Goal: Task Accomplishment & Management: Manage account settings

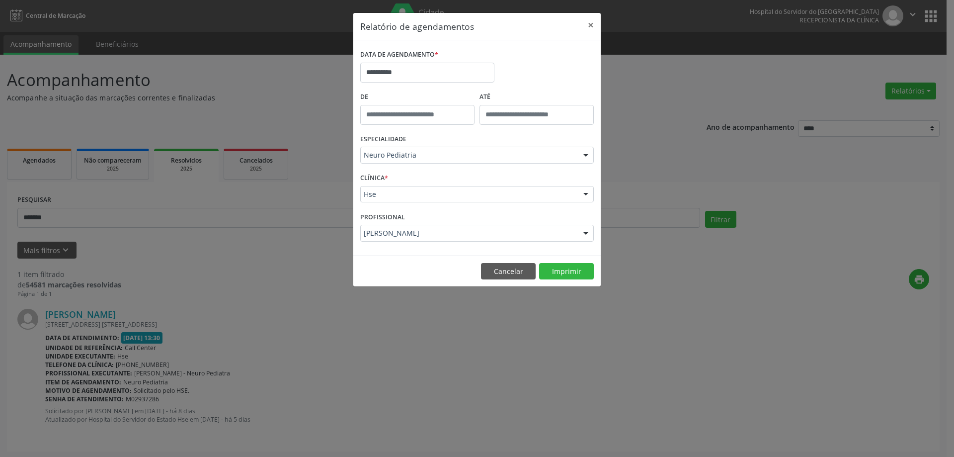
select select "*"
click at [441, 72] on input "**********" at bounding box center [427, 73] width 134 height 20
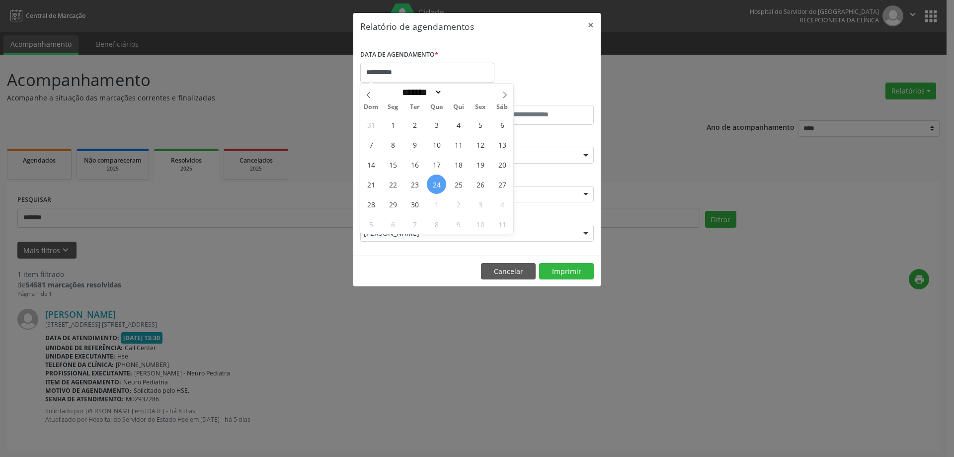
click at [554, 73] on div "**********" at bounding box center [477, 68] width 239 height 42
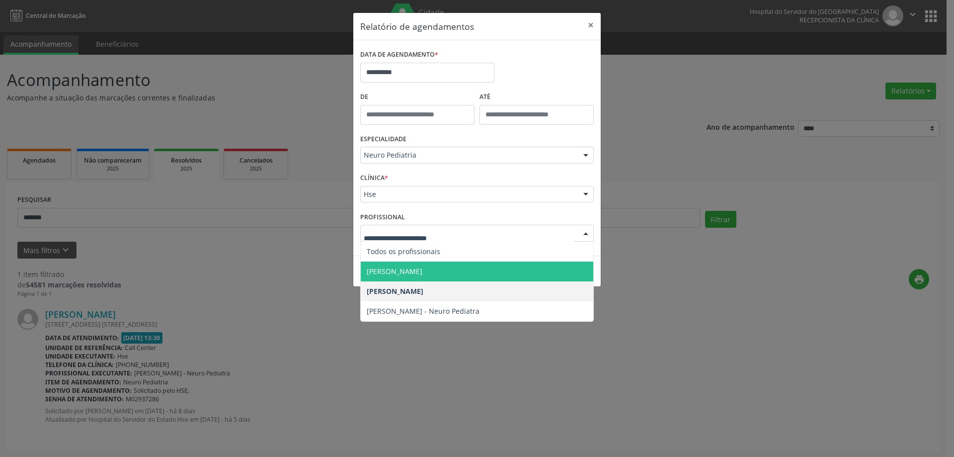
click at [416, 266] on span "[PERSON_NAME]" at bounding box center [395, 270] width 56 height 9
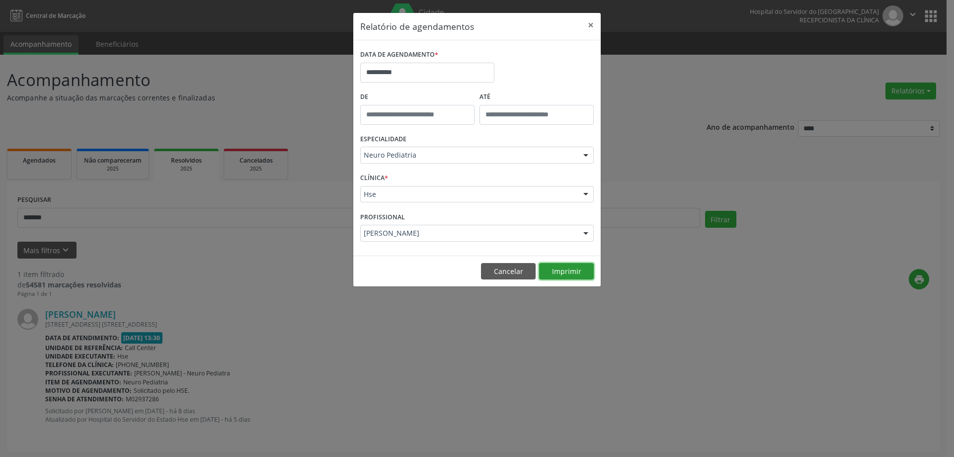
click at [558, 266] on button "Imprimir" at bounding box center [566, 271] width 55 height 17
click at [590, 26] on button "×" at bounding box center [591, 25] width 20 height 24
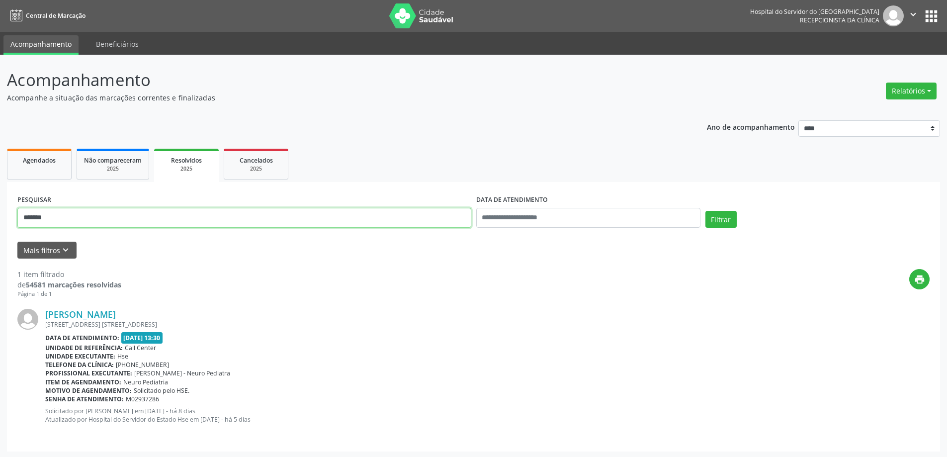
drag, startPoint x: 77, startPoint y: 207, endPoint x: 0, endPoint y: 215, distance: 76.9
click at [0, 215] on div "Acompanhamento Acompanhe a situação das marcações correntes e finalizadas Relat…" at bounding box center [473, 257] width 947 height 404
click at [49, 257] on button "Mais filtros keyboard_arrow_down" at bounding box center [46, 250] width 59 height 17
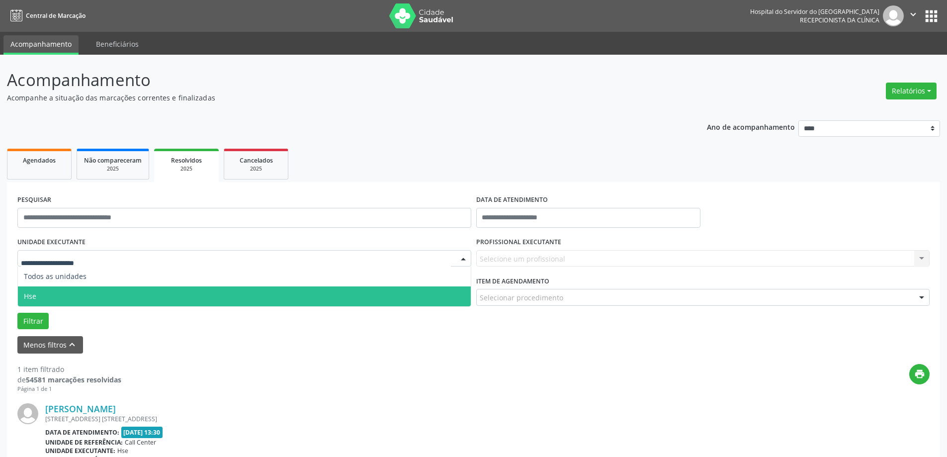
click at [41, 292] on span "Hse" at bounding box center [244, 296] width 453 height 20
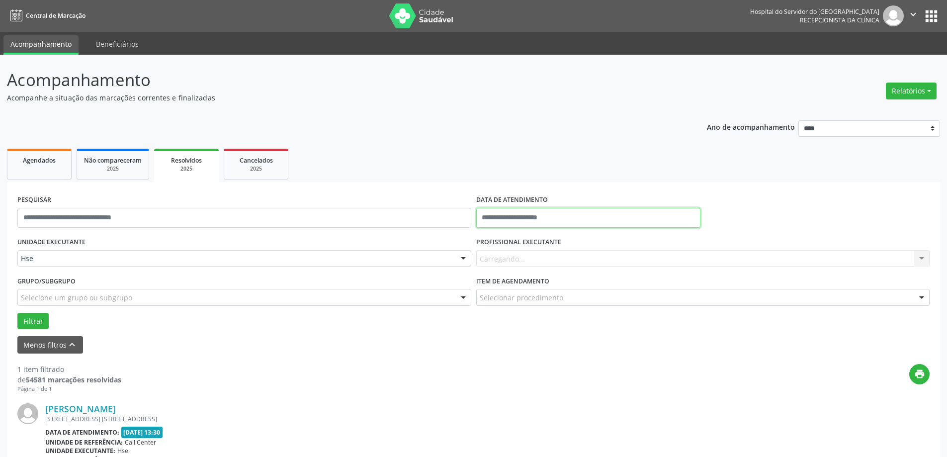
click at [493, 214] on input "text" at bounding box center [588, 218] width 224 height 20
click at [555, 322] on span "24" at bounding box center [552, 329] width 19 height 19
type input "**********"
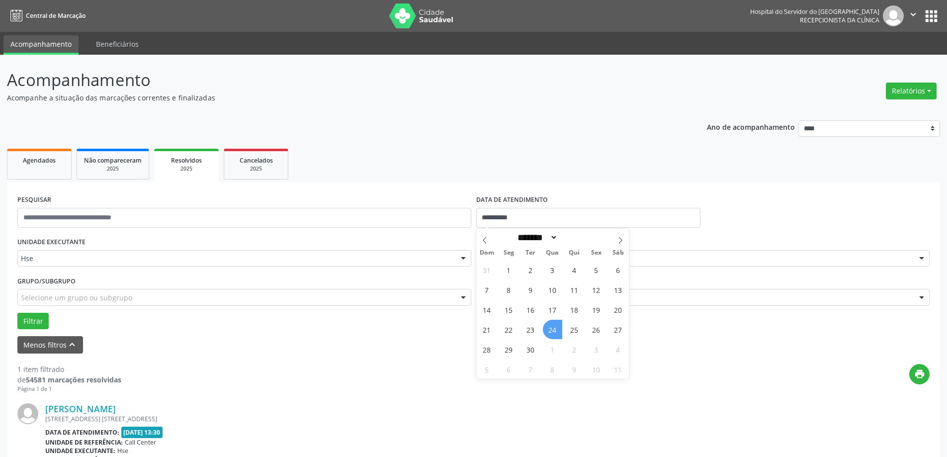
click at [555, 322] on span "24" at bounding box center [552, 329] width 19 height 19
click at [555, 322] on div "Filtrar" at bounding box center [473, 321] width 917 height 17
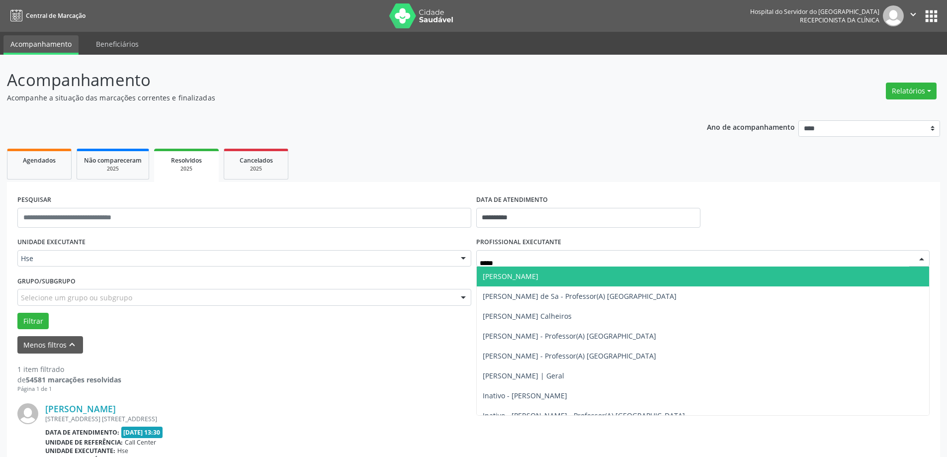
type input "******"
click at [520, 281] on span "[PERSON_NAME]" at bounding box center [703, 276] width 453 height 20
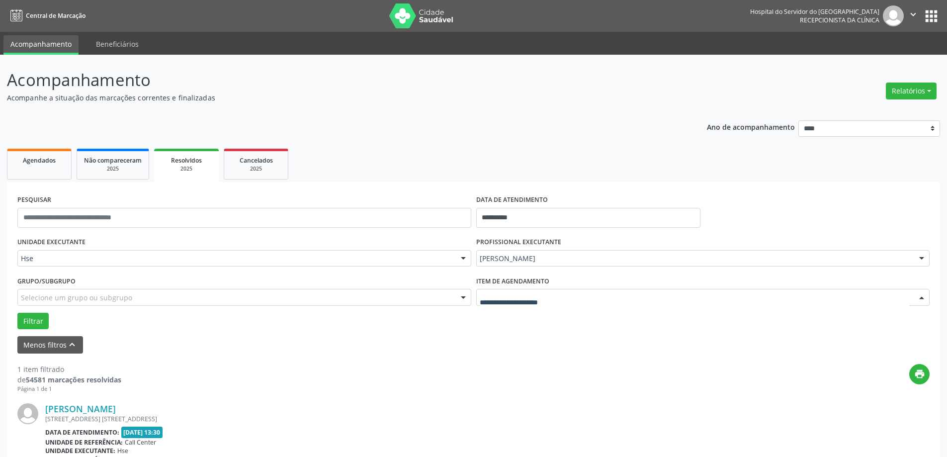
click at [505, 291] on div at bounding box center [703, 297] width 454 height 17
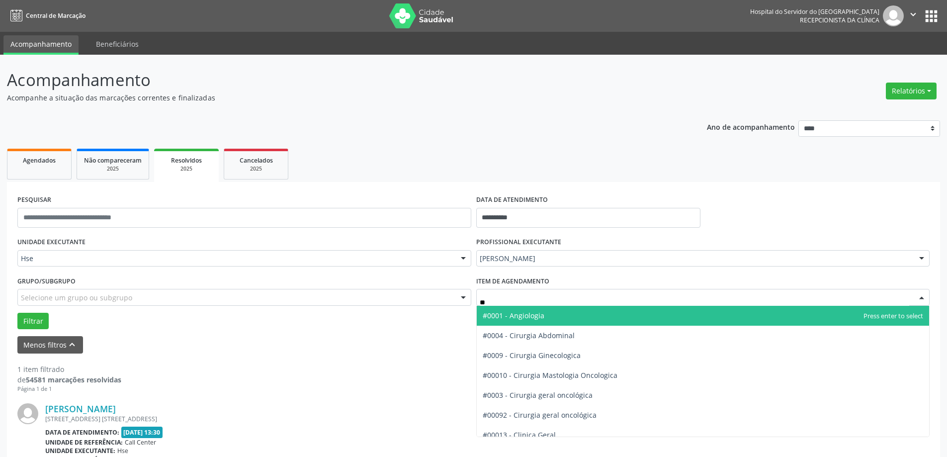
type input "*"
type input "*****"
click at [530, 321] on span "#00030 - Neuro Pediatria" at bounding box center [703, 316] width 453 height 20
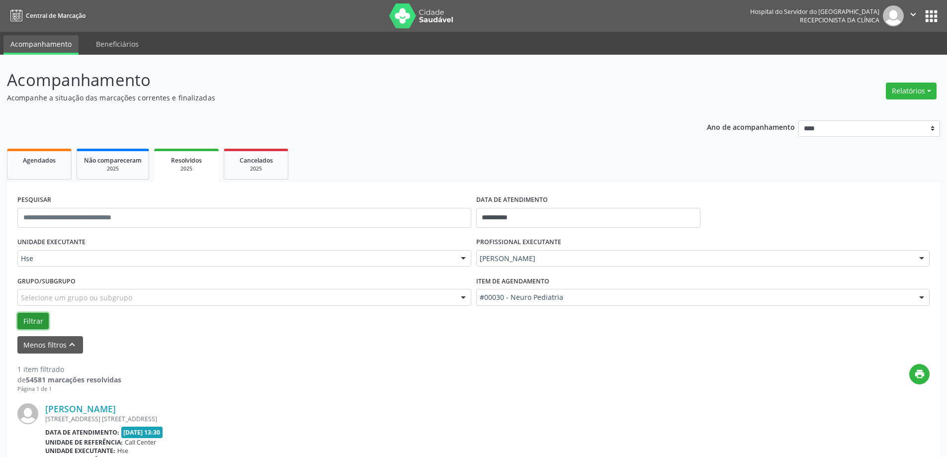
click at [27, 321] on button "Filtrar" at bounding box center [32, 321] width 31 height 17
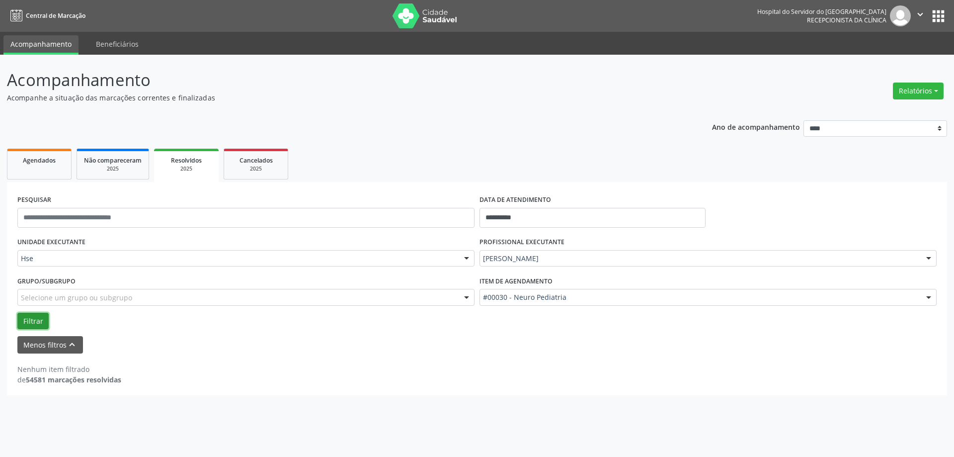
click at [27, 322] on button "Filtrar" at bounding box center [32, 321] width 31 height 17
drag, startPoint x: 56, startPoint y: 155, endPoint x: 67, endPoint y: 168, distance: 17.3
click at [57, 156] on div "Agendados" at bounding box center [39, 160] width 50 height 10
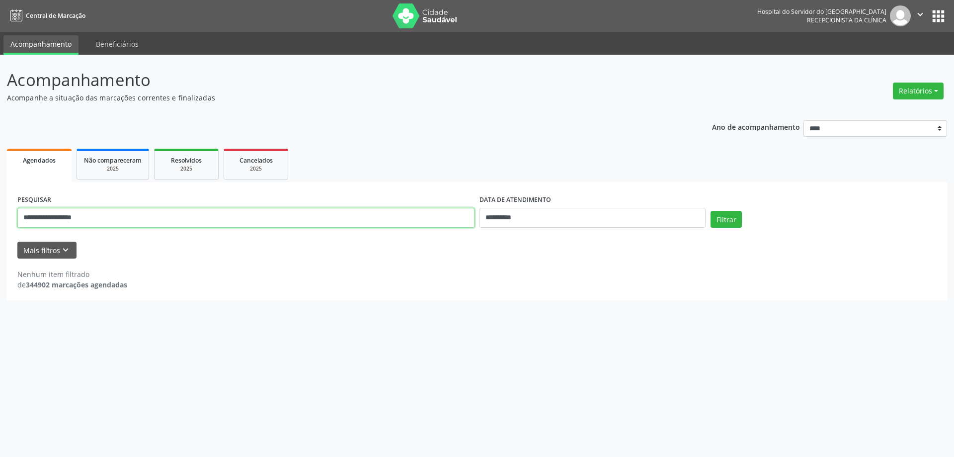
drag, startPoint x: 121, startPoint y: 220, endPoint x: 0, endPoint y: 223, distance: 120.8
click at [0, 223] on div "**********" at bounding box center [477, 256] width 954 height 402
click at [38, 251] on button "Mais filtros keyboard_arrow_down" at bounding box center [46, 250] width 59 height 17
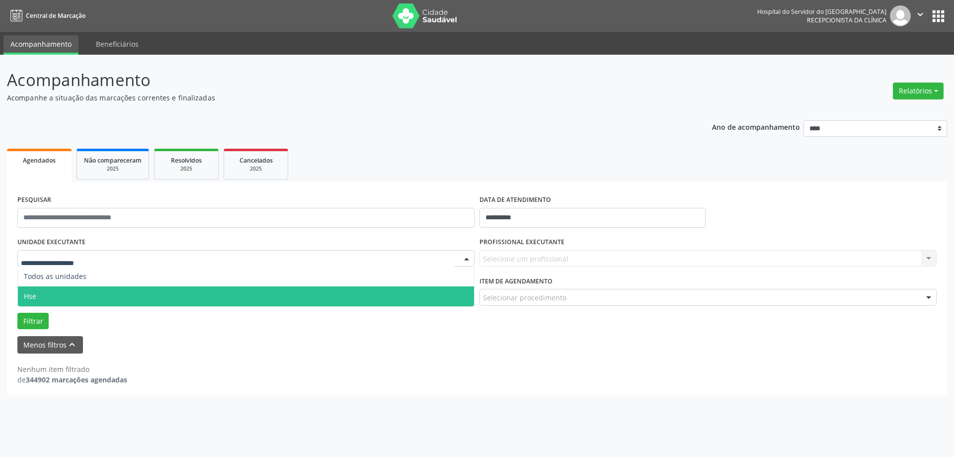
click at [48, 300] on span "Hse" at bounding box center [246, 296] width 456 height 20
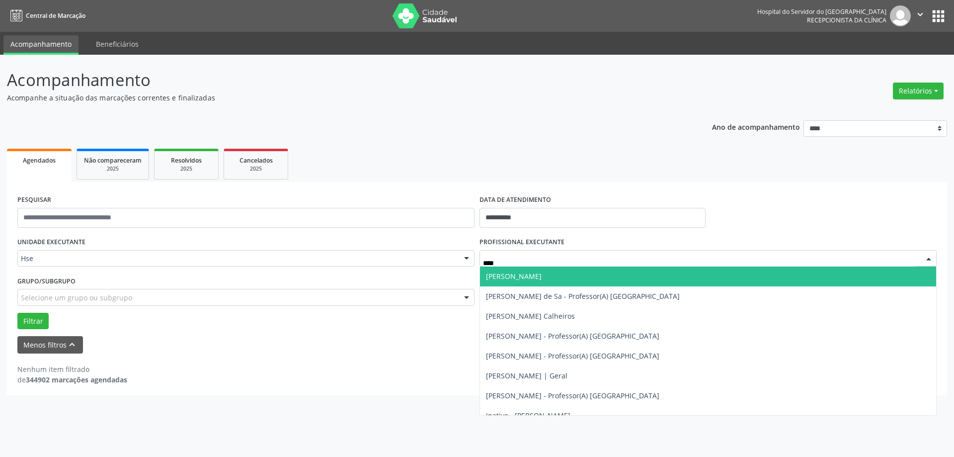
type input "*****"
click at [525, 277] on span "[PERSON_NAME]" at bounding box center [514, 275] width 56 height 9
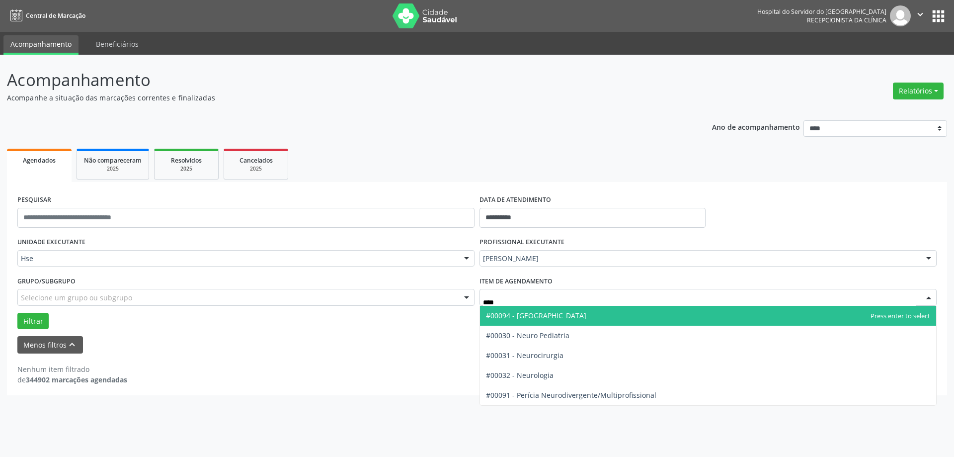
click at [509, 320] on span "#00094 - [GEOGRAPHIC_DATA]" at bounding box center [708, 316] width 456 height 20
type input "****"
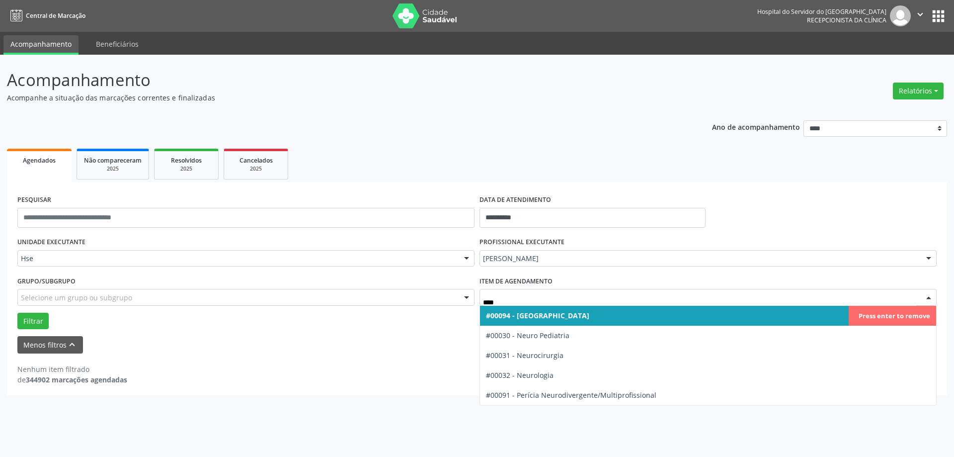
type input "*****"
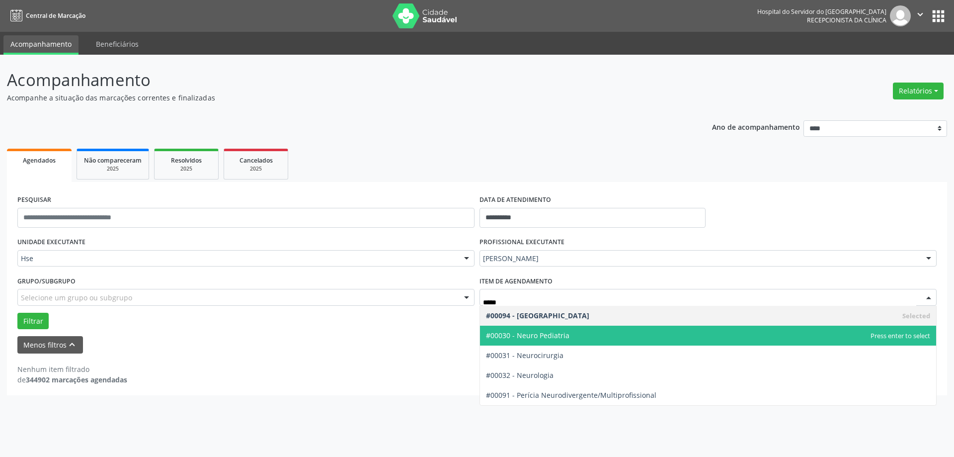
click at [571, 336] on span "#00030 - Neuro Pediatria" at bounding box center [708, 336] width 456 height 20
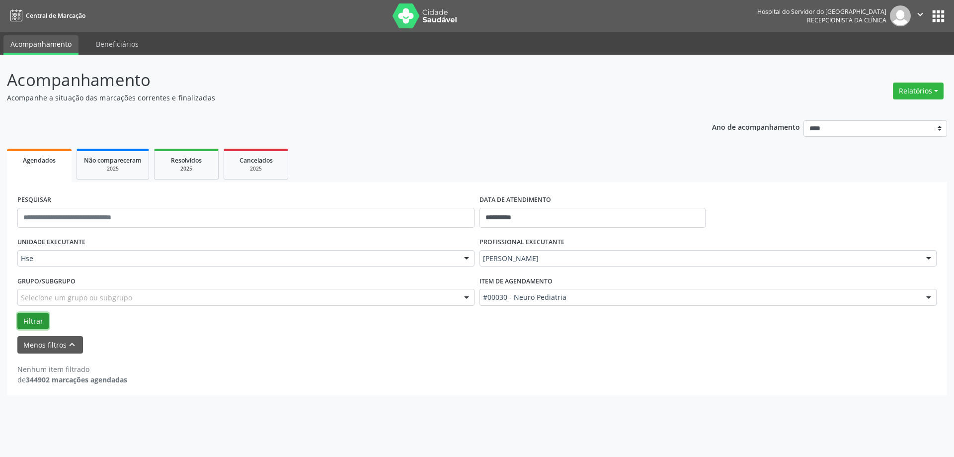
click at [24, 322] on button "Filtrar" at bounding box center [32, 321] width 31 height 17
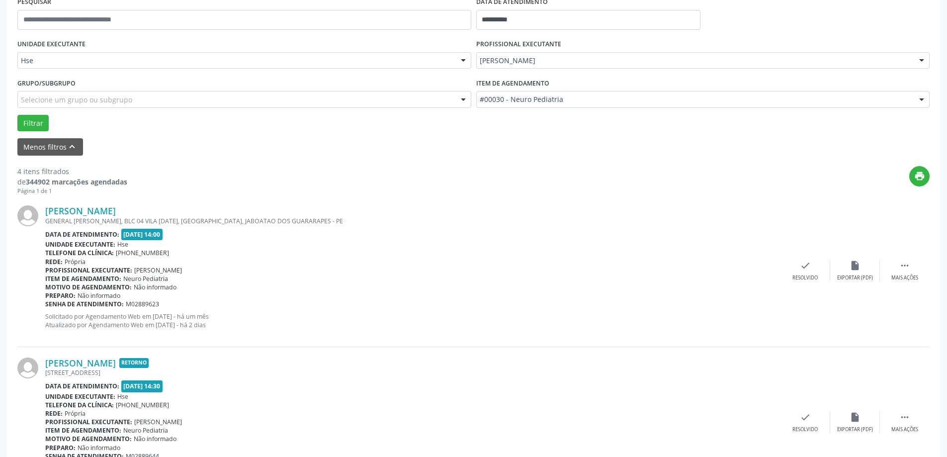
scroll to position [199, 0]
click at [888, 261] on div " Mais ações" at bounding box center [905, 269] width 50 height 21
click at [853, 272] on div "alarm_off Não compareceu" at bounding box center [855, 269] width 50 height 21
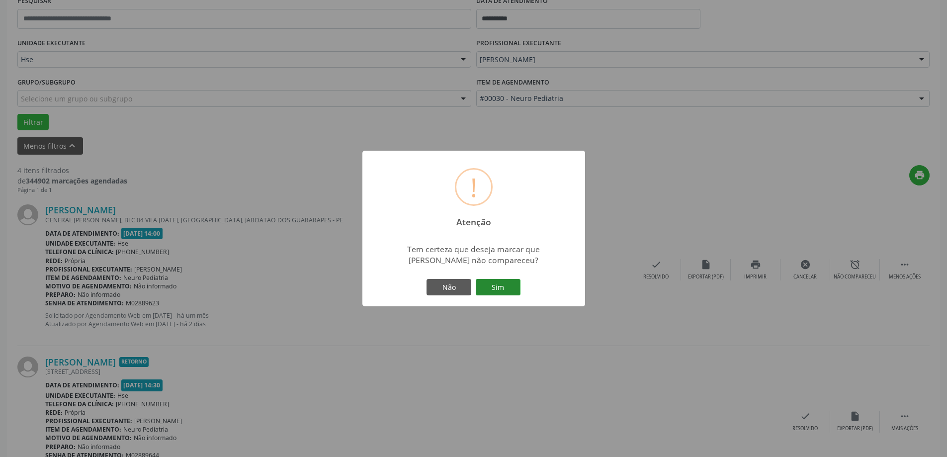
click at [497, 288] on button "Sim" at bounding box center [498, 287] width 45 height 17
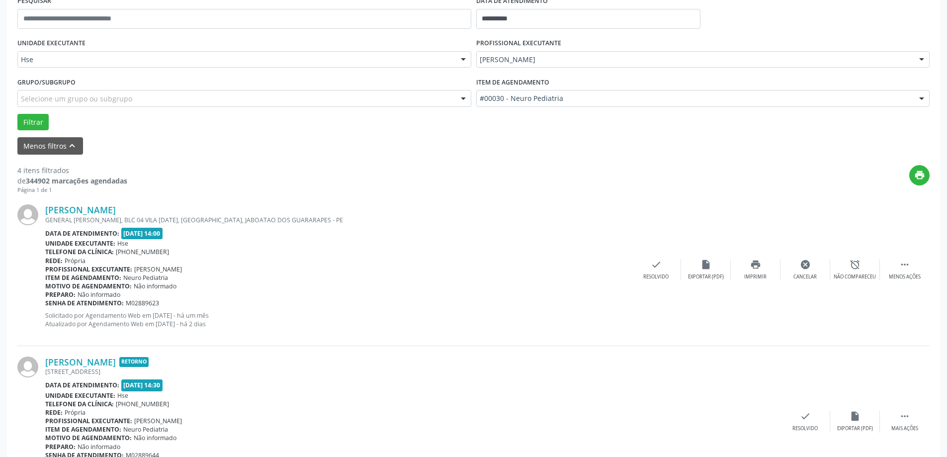
scroll to position [0, 0]
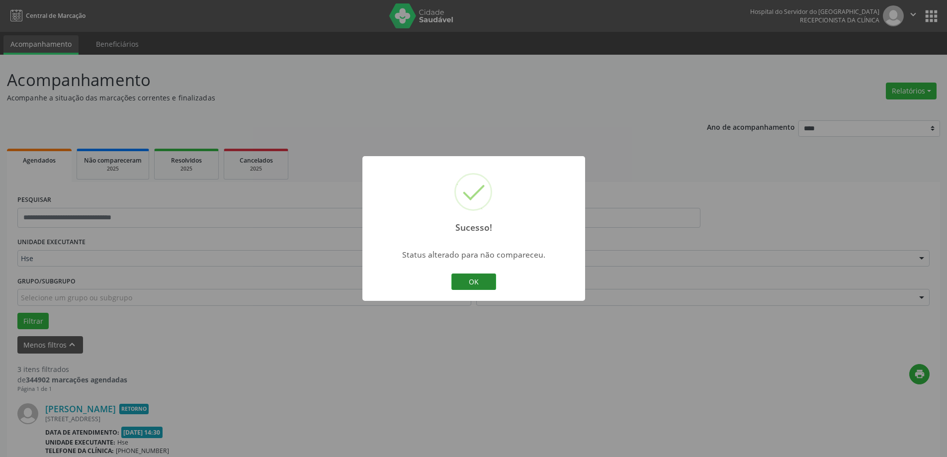
click at [474, 286] on button "OK" at bounding box center [473, 281] width 45 height 17
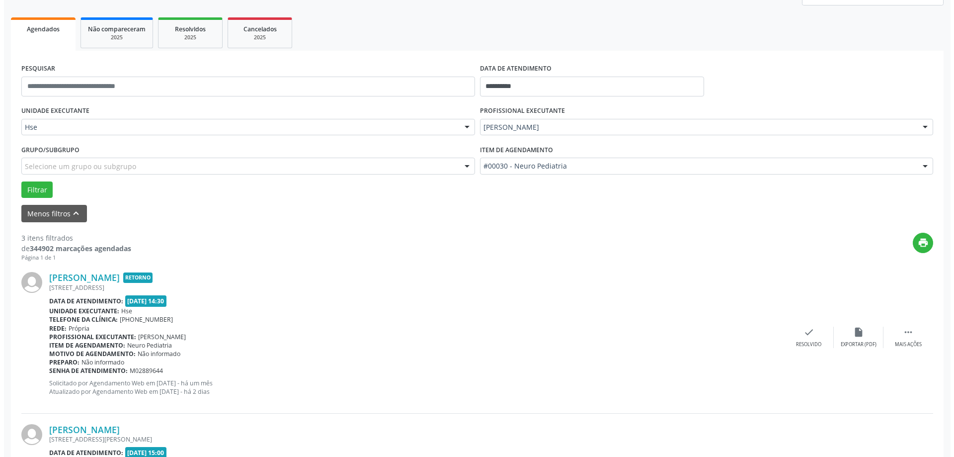
scroll to position [149, 0]
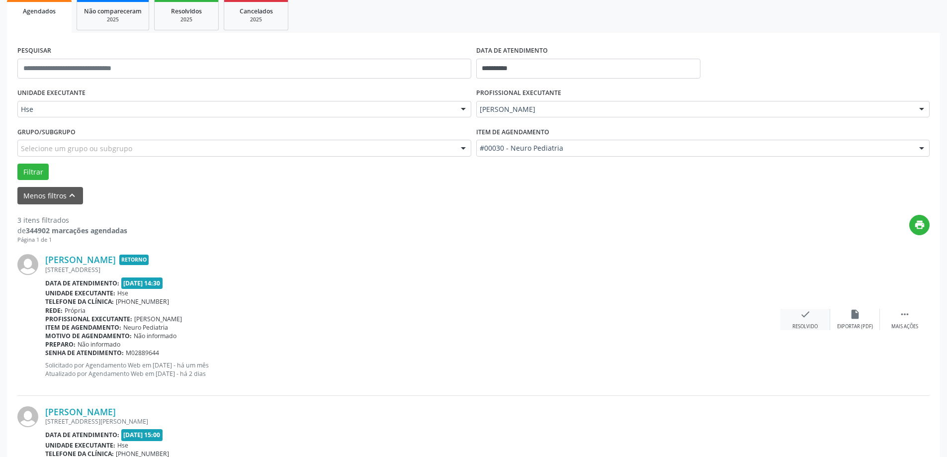
click at [807, 316] on icon "check" at bounding box center [805, 314] width 11 height 11
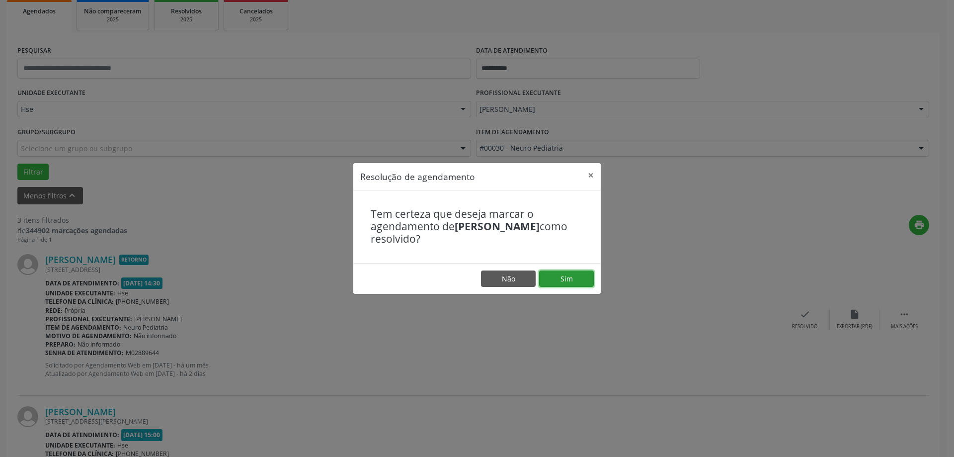
click at [554, 278] on button "Sim" at bounding box center [566, 278] width 55 height 17
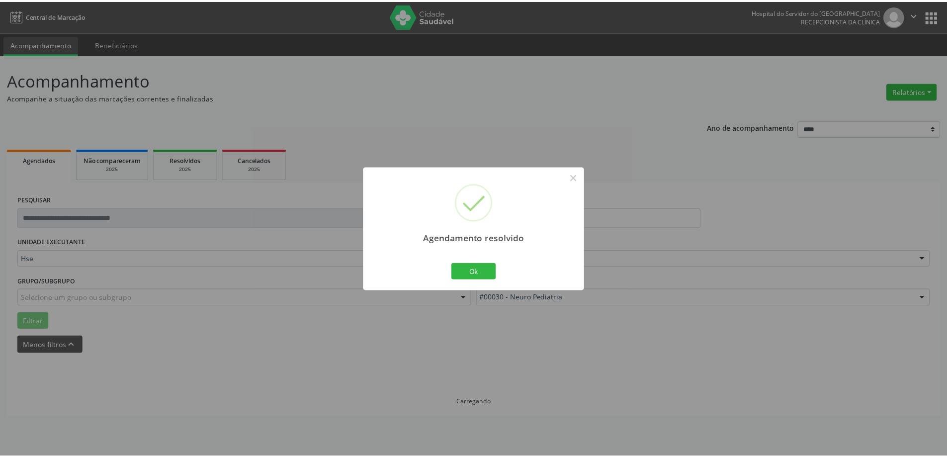
scroll to position [0, 0]
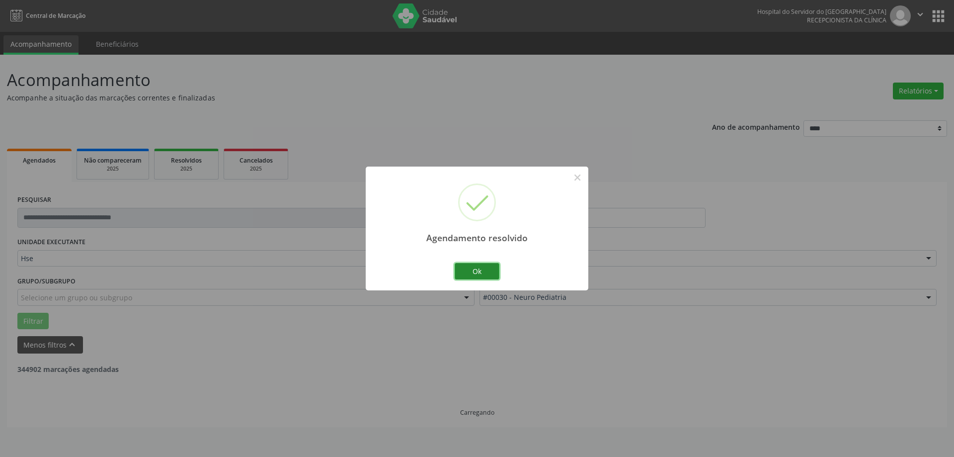
click at [483, 264] on button "Ok" at bounding box center [477, 271] width 45 height 17
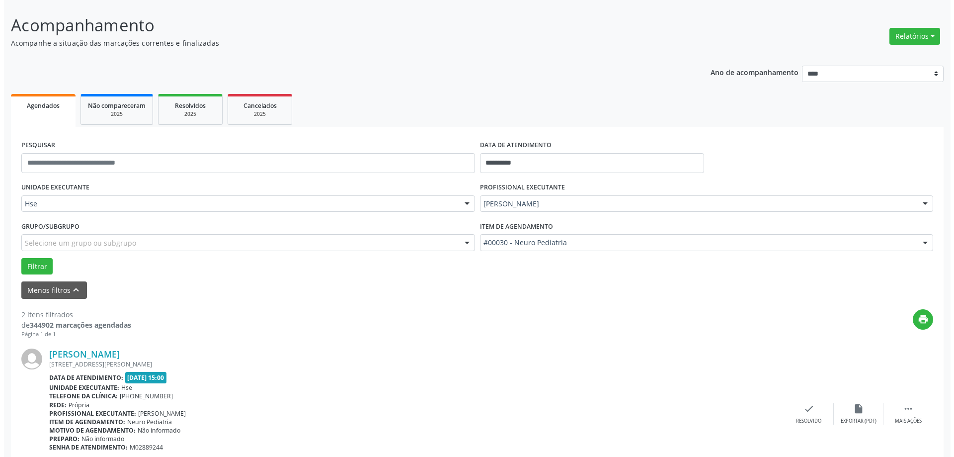
scroll to position [149, 0]
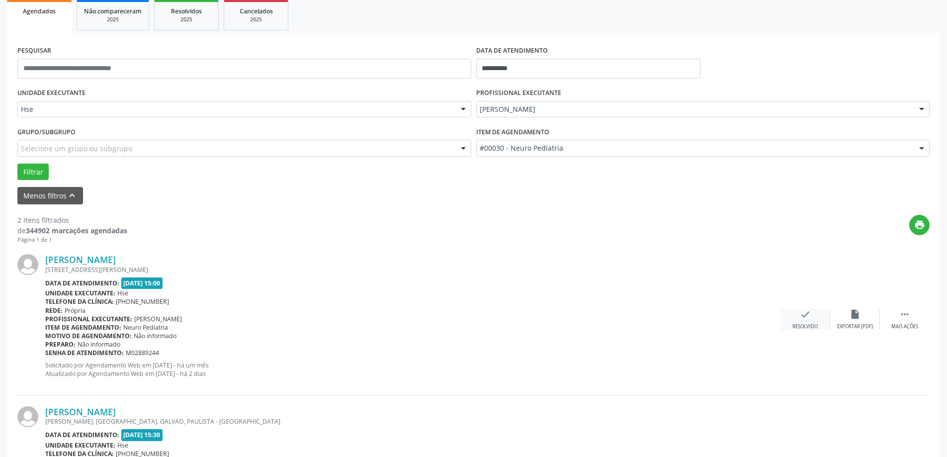
click at [790, 320] on div "check Resolvido" at bounding box center [805, 319] width 50 height 21
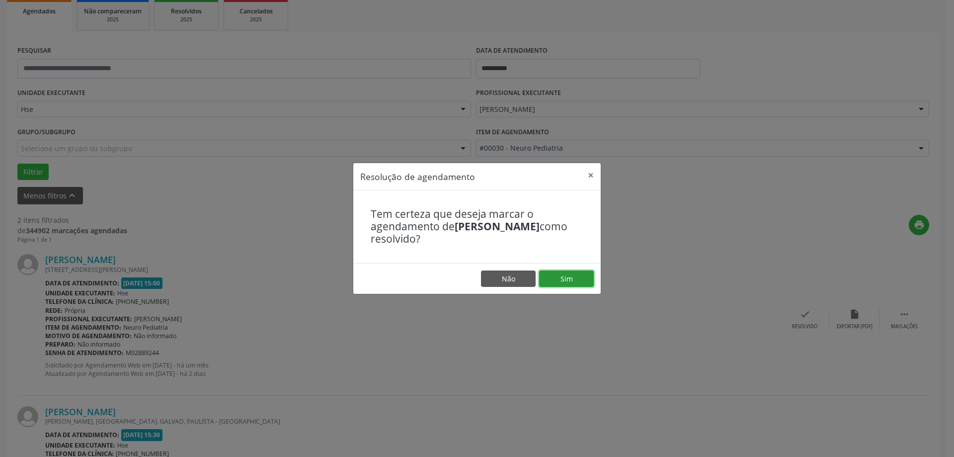
click at [566, 274] on button "Sim" at bounding box center [566, 278] width 55 height 17
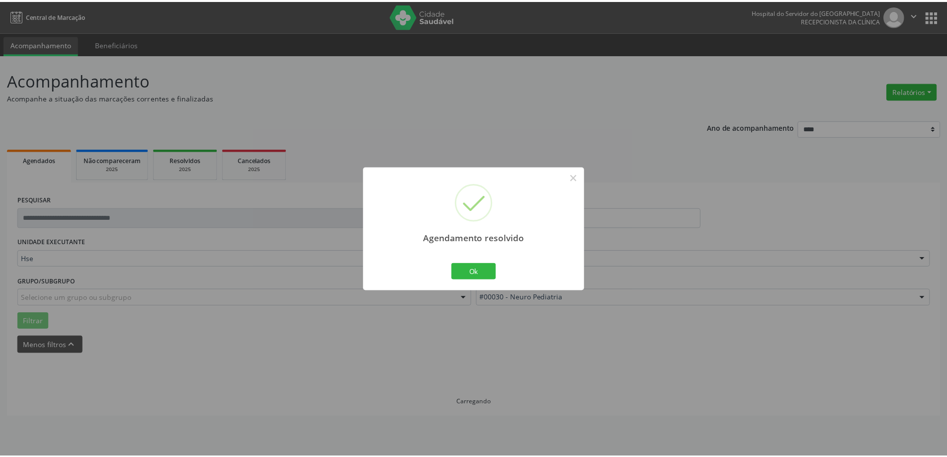
scroll to position [0, 0]
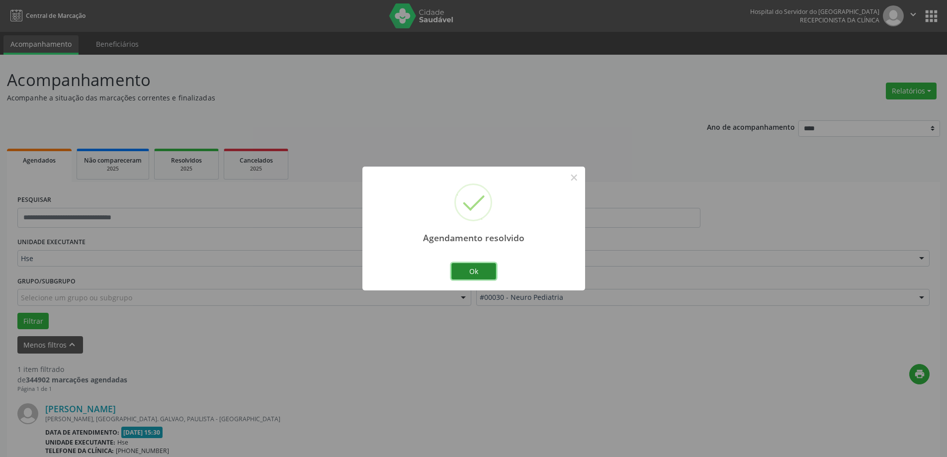
click at [492, 272] on button "Ok" at bounding box center [473, 271] width 45 height 17
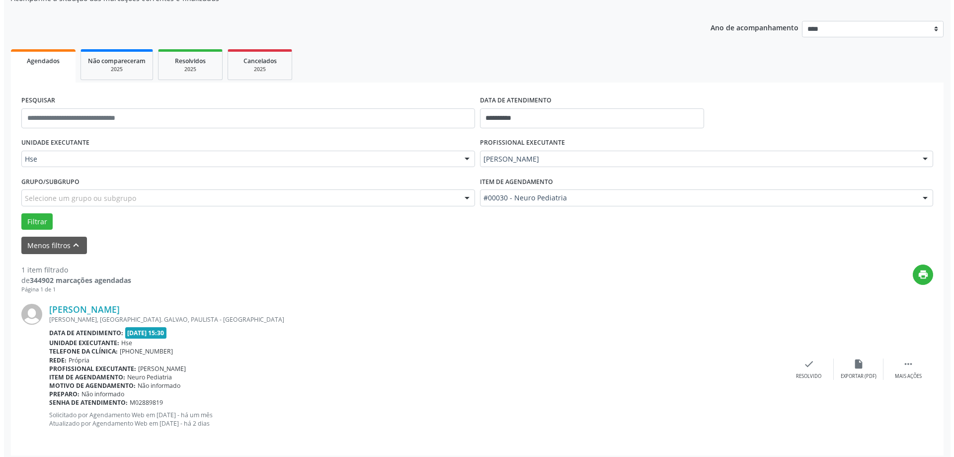
scroll to position [105, 0]
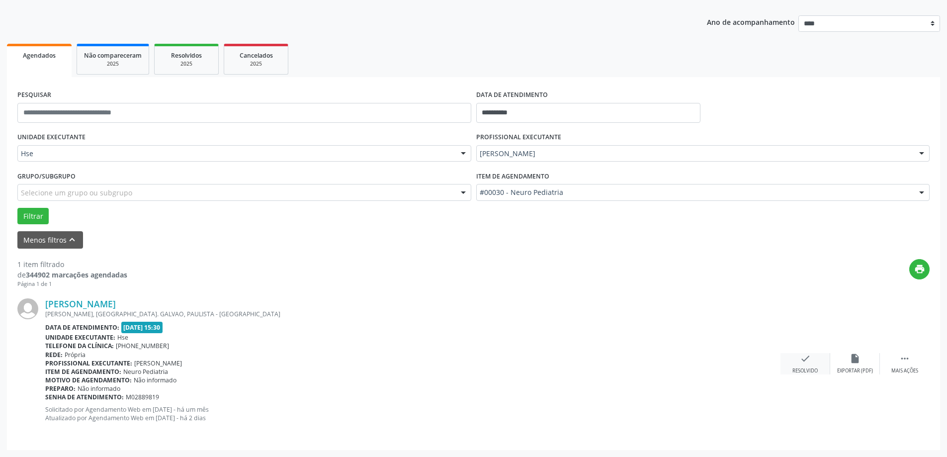
click at [804, 354] on icon "check" at bounding box center [805, 358] width 11 height 11
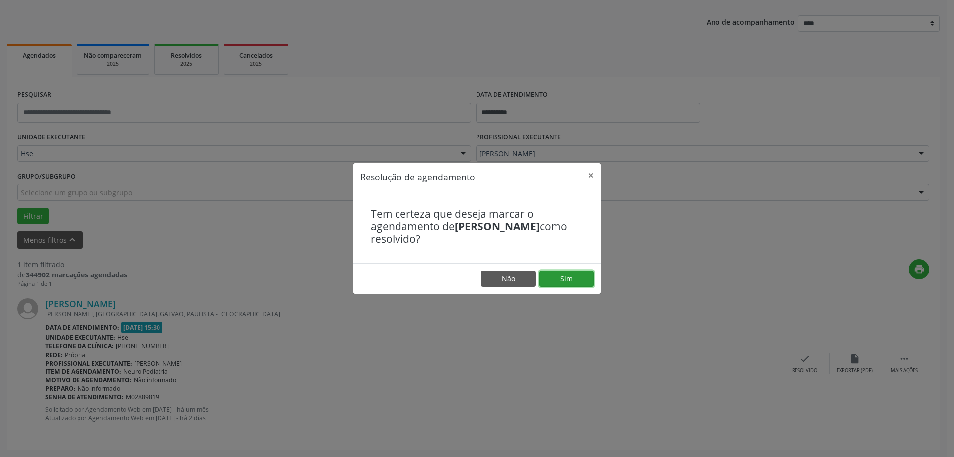
click at [565, 276] on button "Sim" at bounding box center [566, 278] width 55 height 17
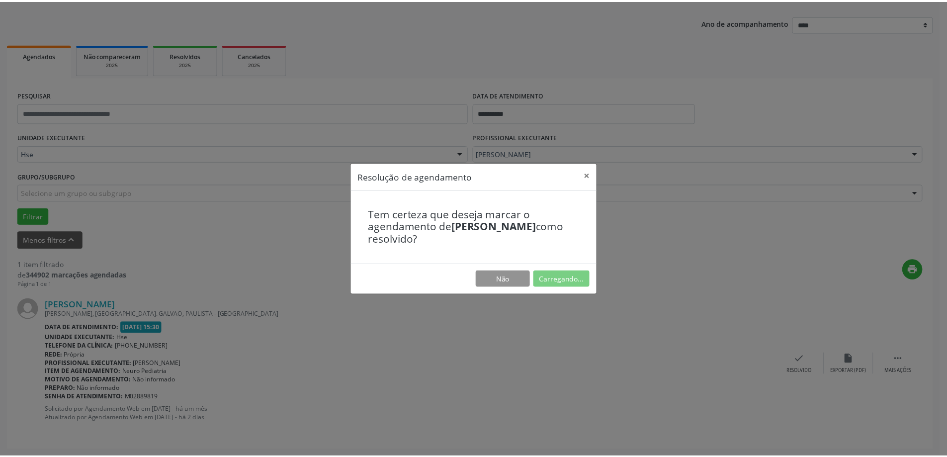
scroll to position [0, 0]
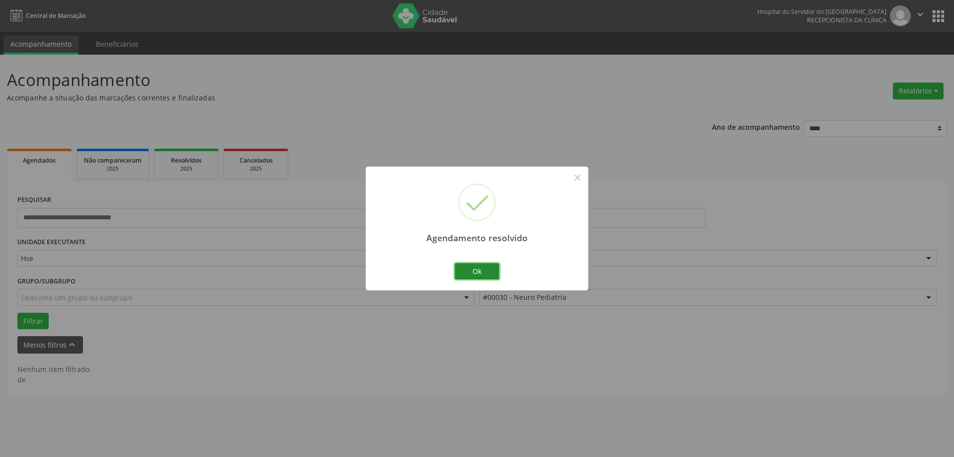
click at [490, 278] on button "Ok" at bounding box center [477, 271] width 45 height 17
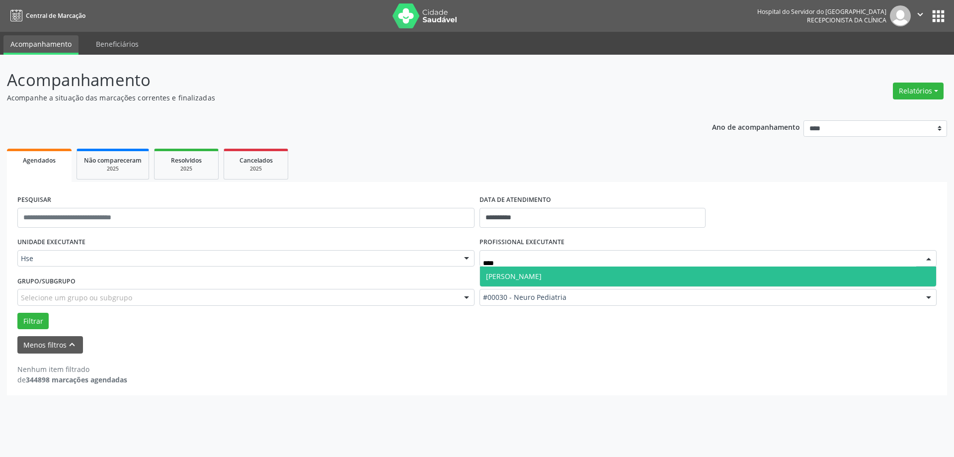
click at [580, 275] on span "[PERSON_NAME]" at bounding box center [708, 276] width 456 height 20
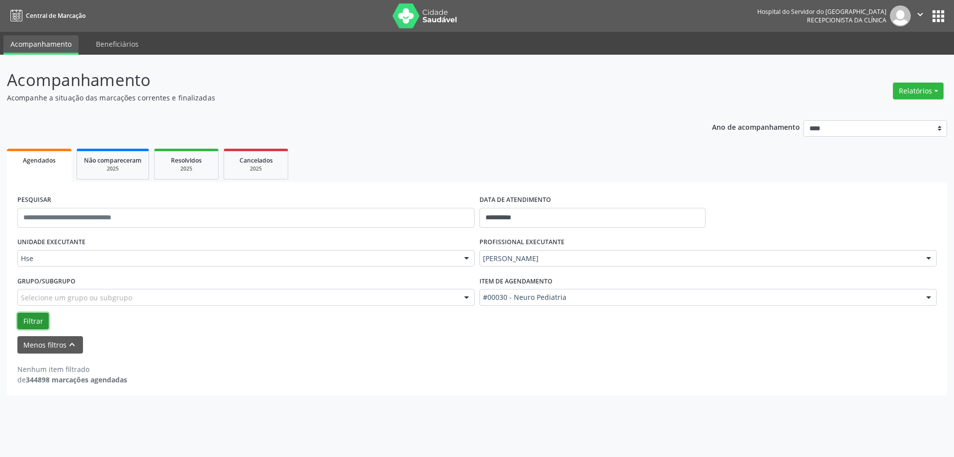
click at [23, 324] on button "Filtrar" at bounding box center [32, 321] width 31 height 17
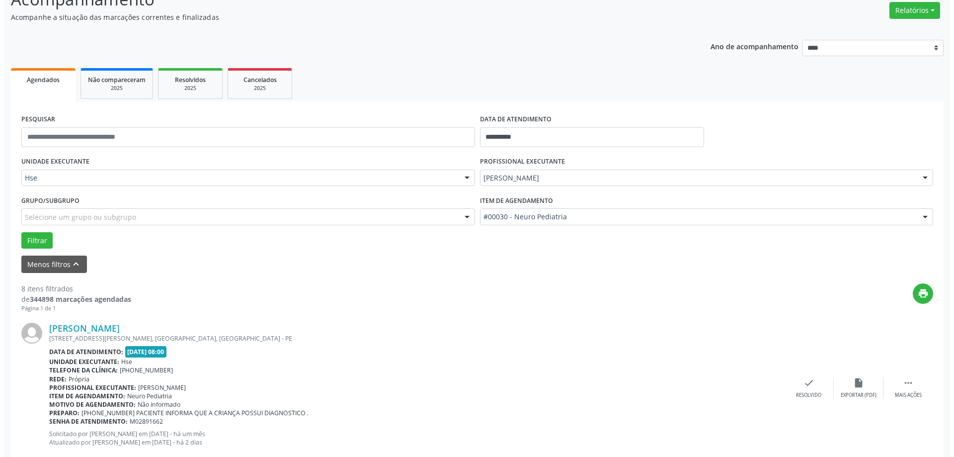
scroll to position [99, 0]
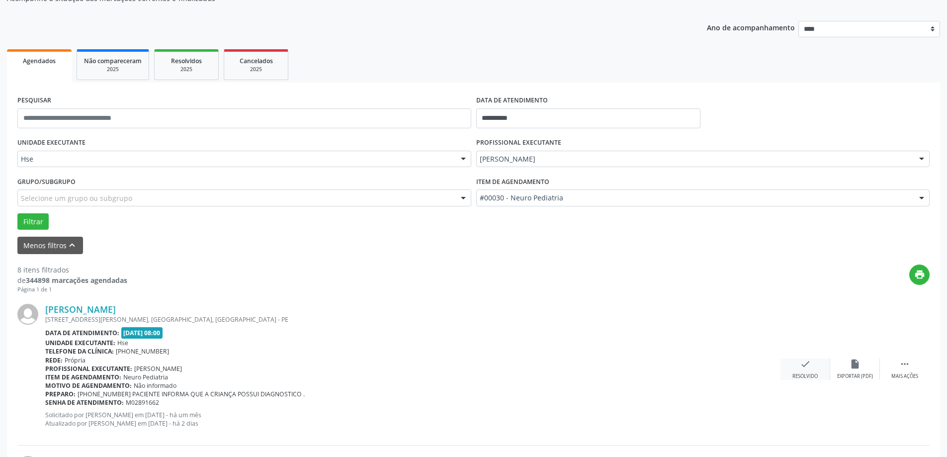
click at [808, 371] on div "check Resolvido" at bounding box center [805, 368] width 50 height 21
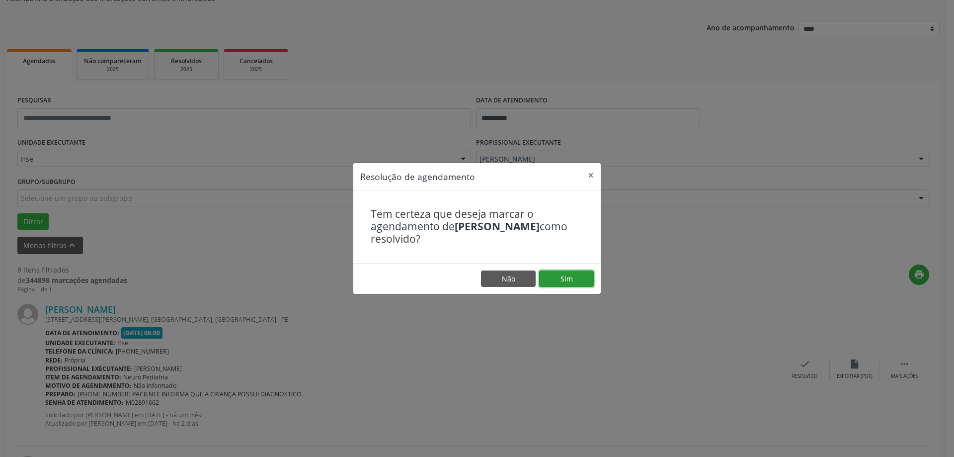
click at [577, 275] on button "Sim" at bounding box center [566, 278] width 55 height 17
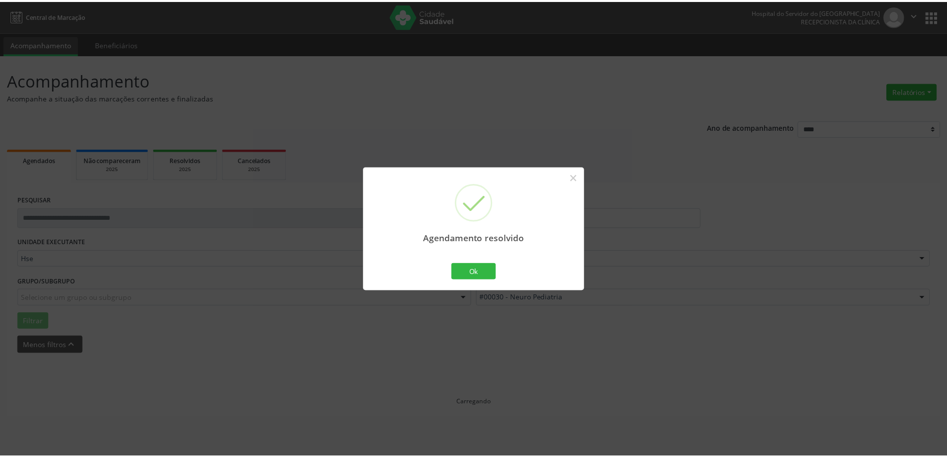
scroll to position [0, 0]
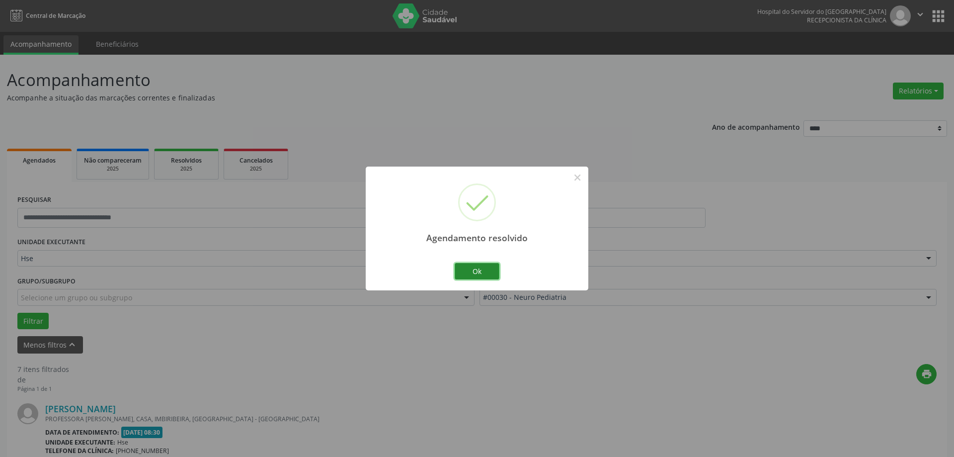
click at [481, 273] on button "Ok" at bounding box center [477, 271] width 45 height 17
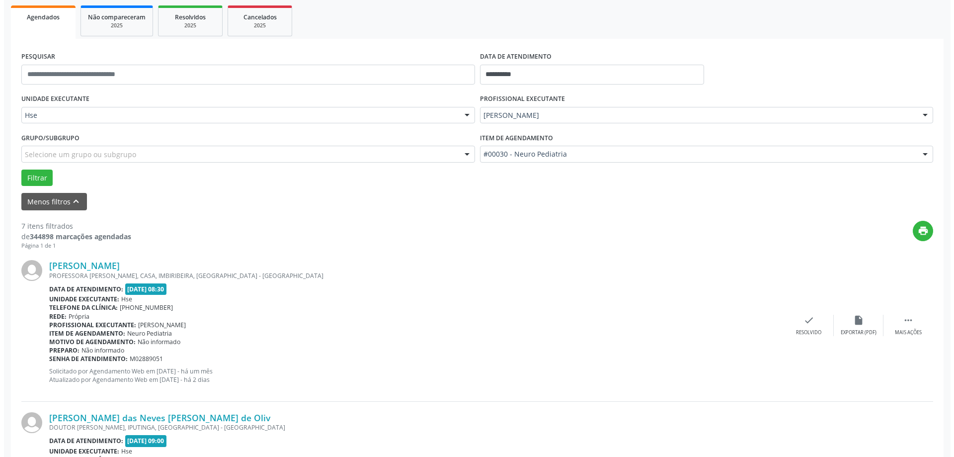
scroll to position [149, 0]
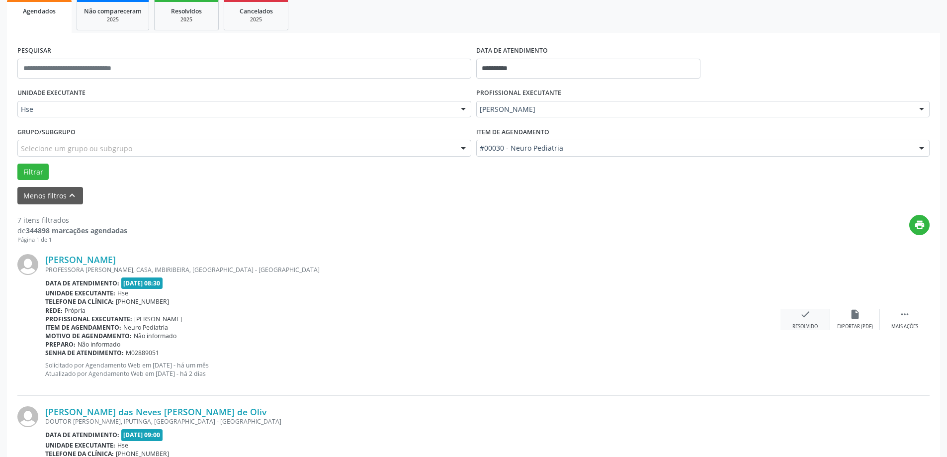
click at [809, 314] on icon "check" at bounding box center [805, 314] width 11 height 11
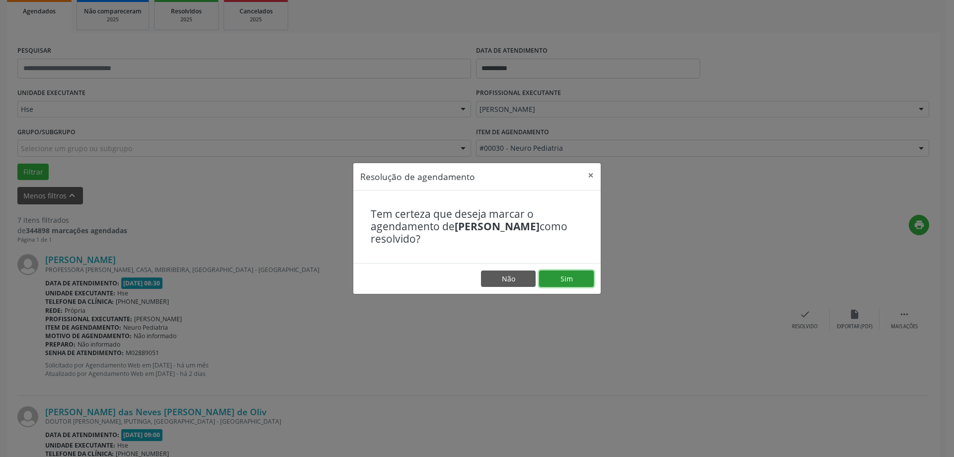
click at [565, 280] on button "Sim" at bounding box center [566, 278] width 55 height 17
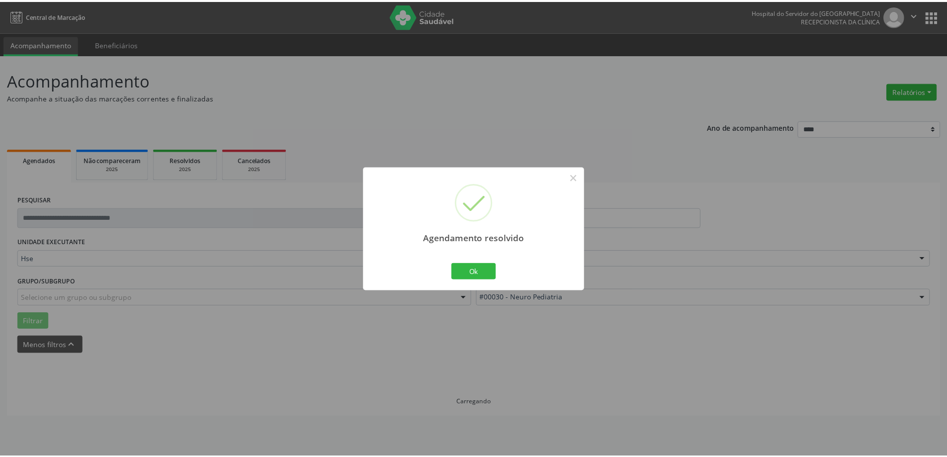
scroll to position [0, 0]
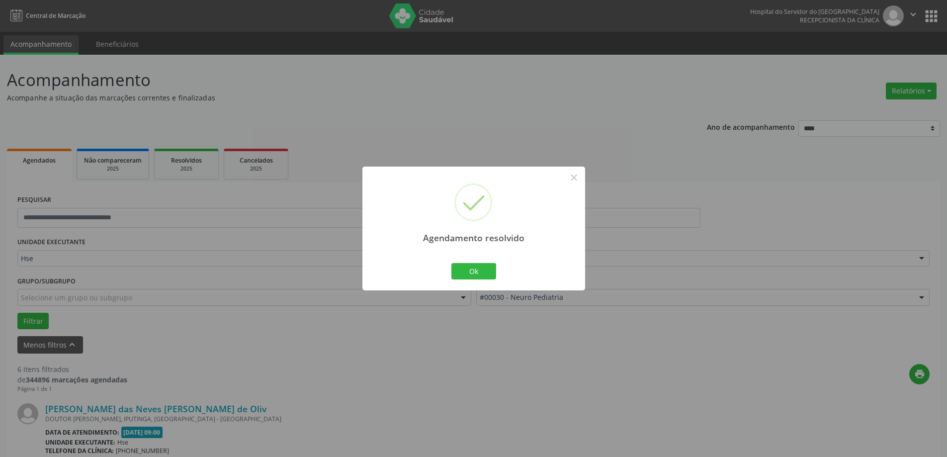
click at [478, 261] on div "Ok Cancel" at bounding box center [473, 270] width 49 height 21
click at [480, 269] on button "Ok" at bounding box center [473, 271] width 45 height 17
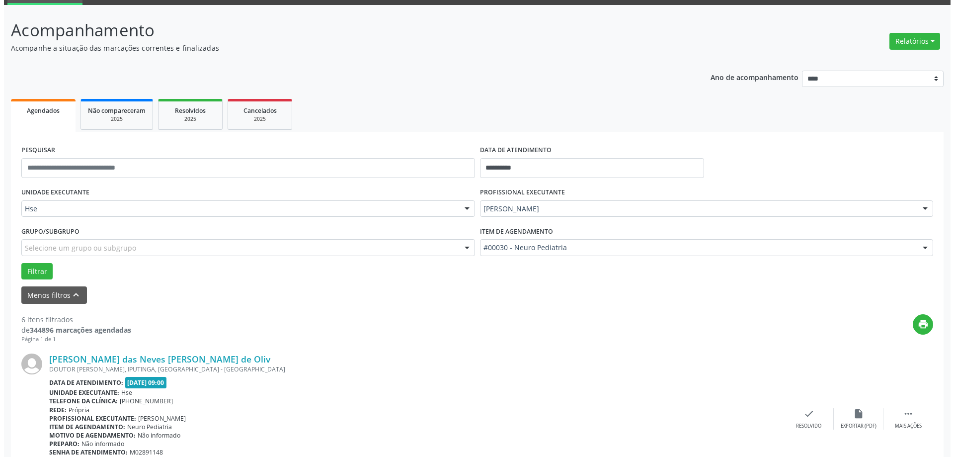
scroll to position [99, 0]
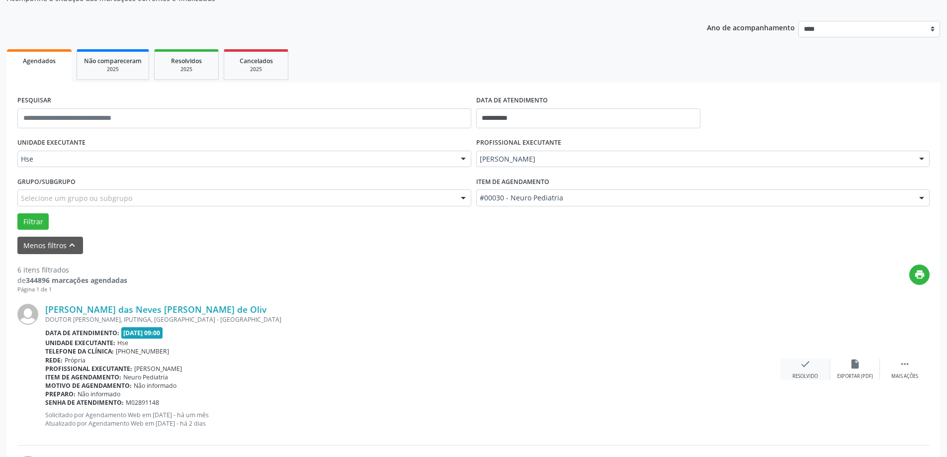
click at [802, 364] on icon "check" at bounding box center [805, 363] width 11 height 11
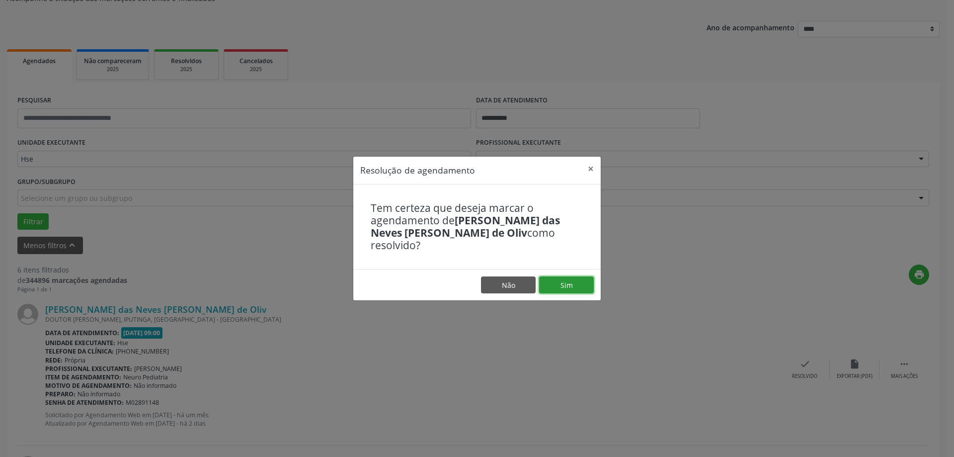
click at [575, 287] on button "Sim" at bounding box center [566, 284] width 55 height 17
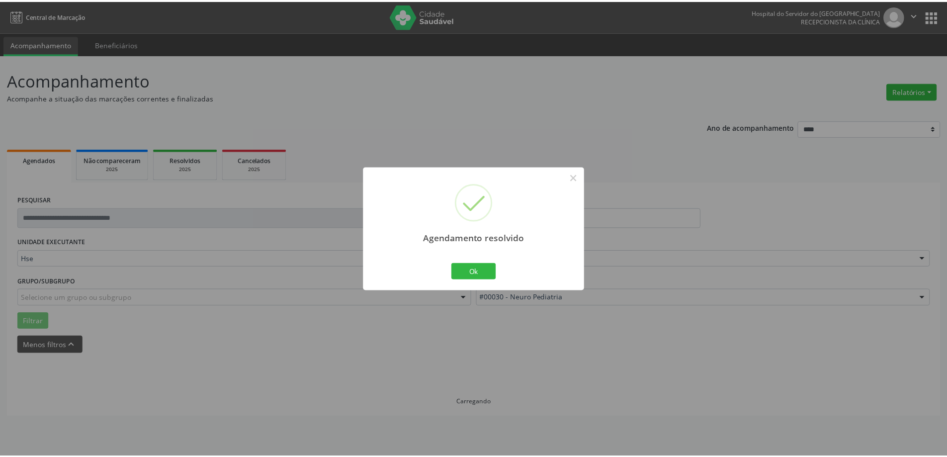
scroll to position [0, 0]
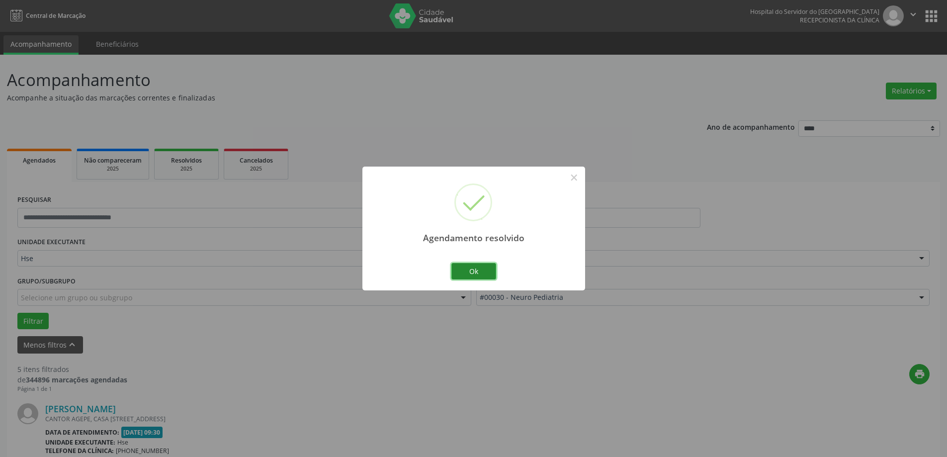
click at [477, 271] on button "Ok" at bounding box center [473, 271] width 45 height 17
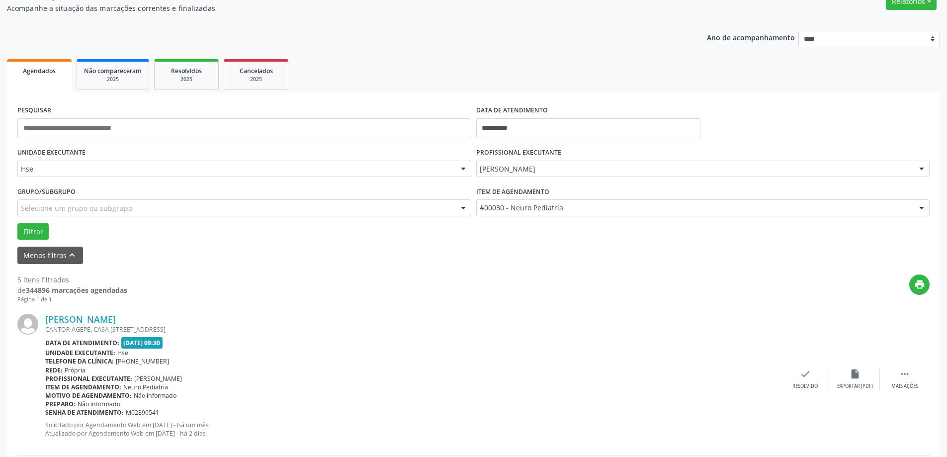
scroll to position [149, 0]
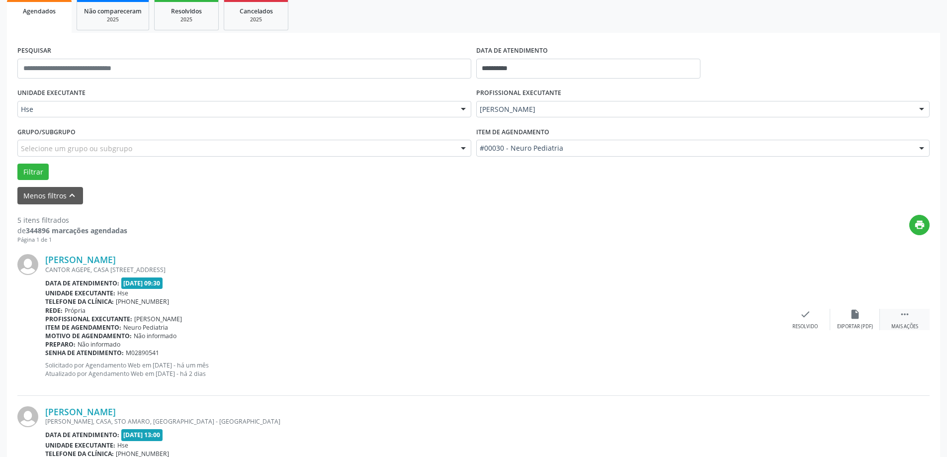
click at [908, 325] on div "Mais ações" at bounding box center [904, 326] width 27 height 7
click at [861, 320] on div "alarm_off Não compareceu" at bounding box center [855, 319] width 50 height 21
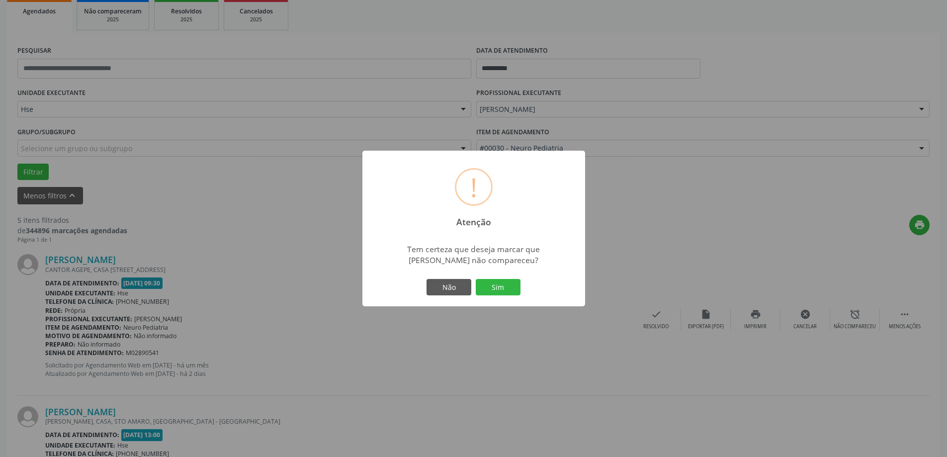
drag, startPoint x: 527, startPoint y: 292, endPoint x: 520, endPoint y: 291, distance: 7.1
click at [527, 292] on div "! Atenção × Tem certeza que deseja marcar que [PERSON_NAME] não compareceu? Não…" at bounding box center [473, 229] width 223 height 156
click at [516, 290] on button "Sim" at bounding box center [498, 287] width 45 height 17
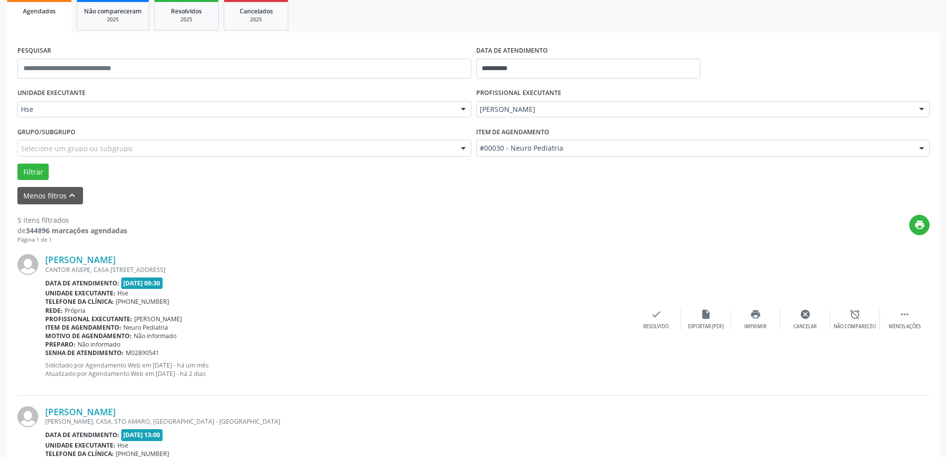
scroll to position [0, 0]
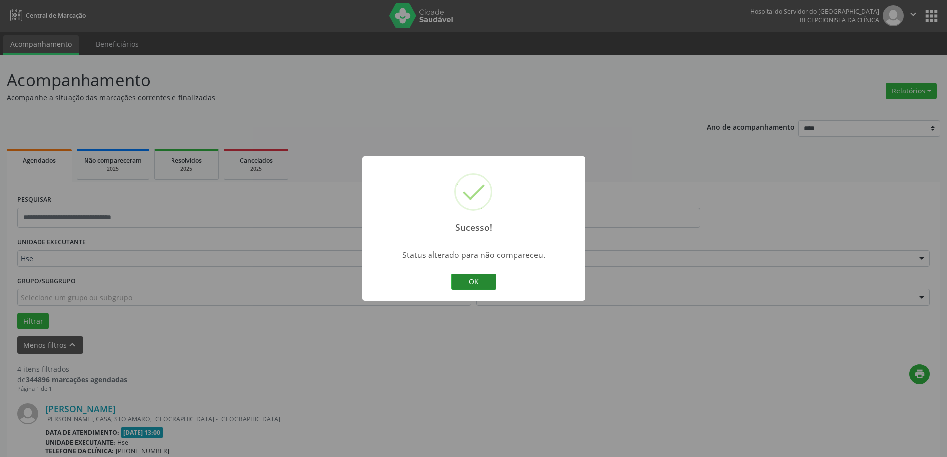
click at [484, 284] on button "OK" at bounding box center [473, 281] width 45 height 17
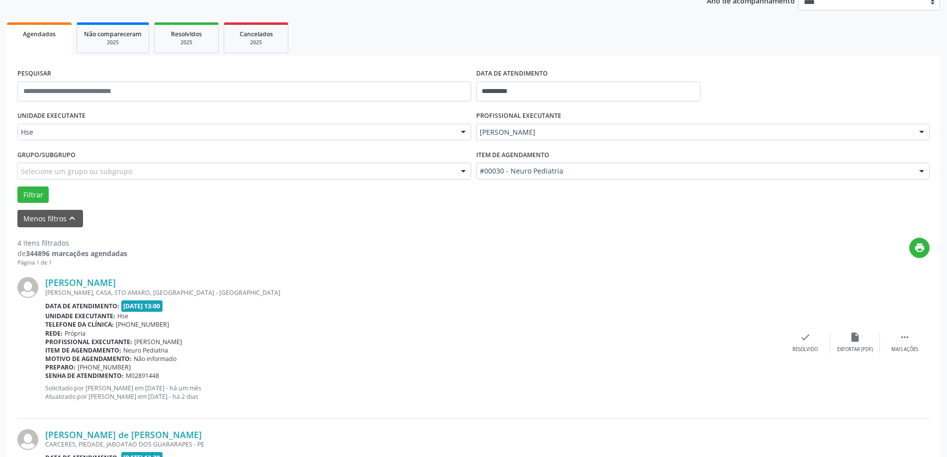
scroll to position [149, 0]
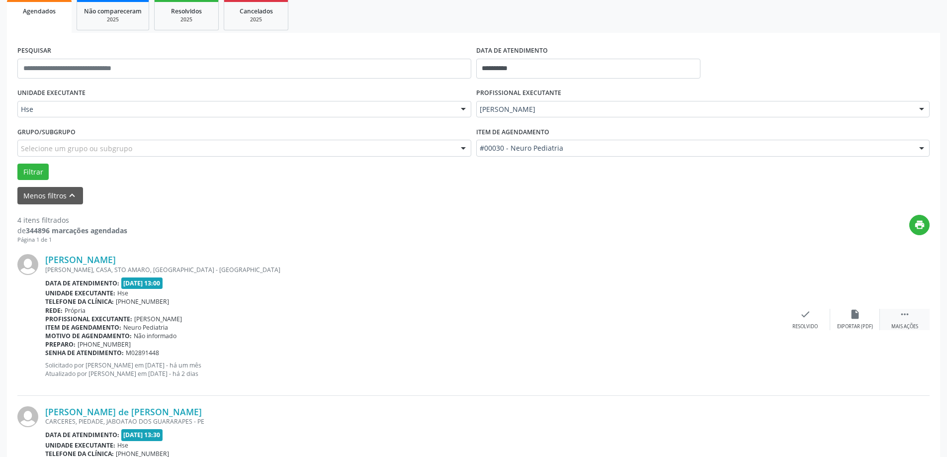
click at [906, 313] on icon "" at bounding box center [904, 314] width 11 height 11
click at [833, 323] on div "alarm_off Não compareceu" at bounding box center [855, 319] width 50 height 21
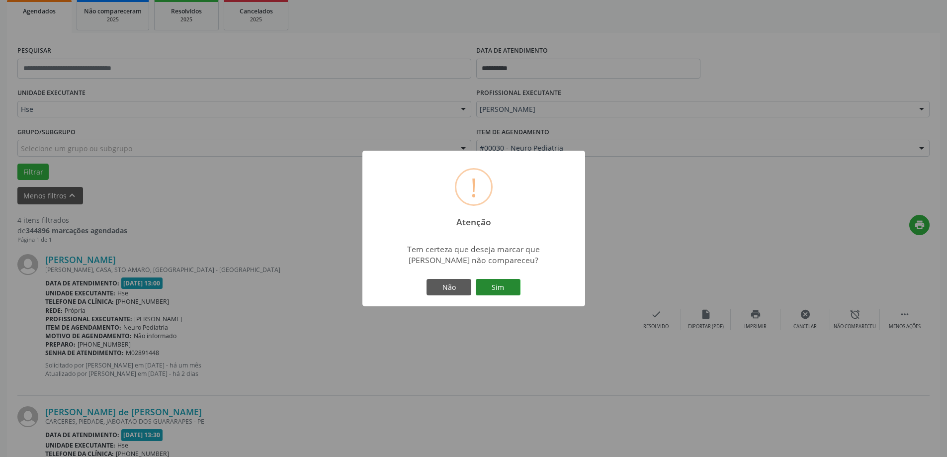
click at [509, 288] on button "Sim" at bounding box center [498, 287] width 45 height 17
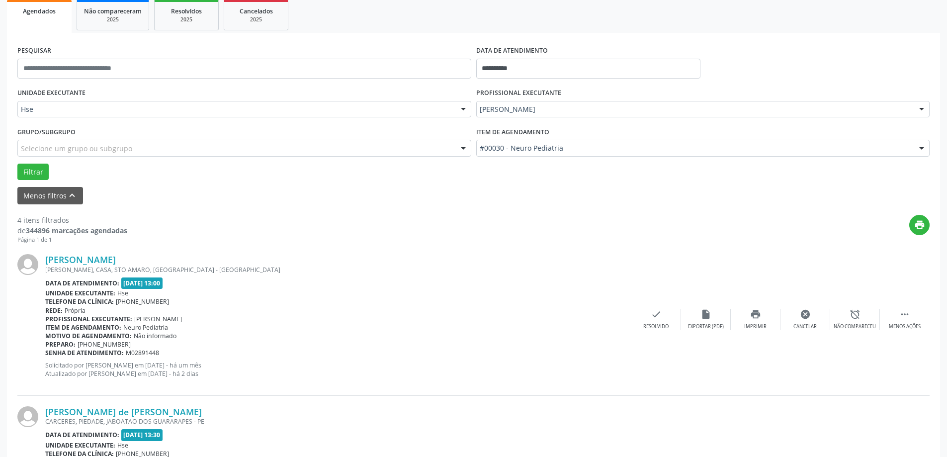
scroll to position [0, 0]
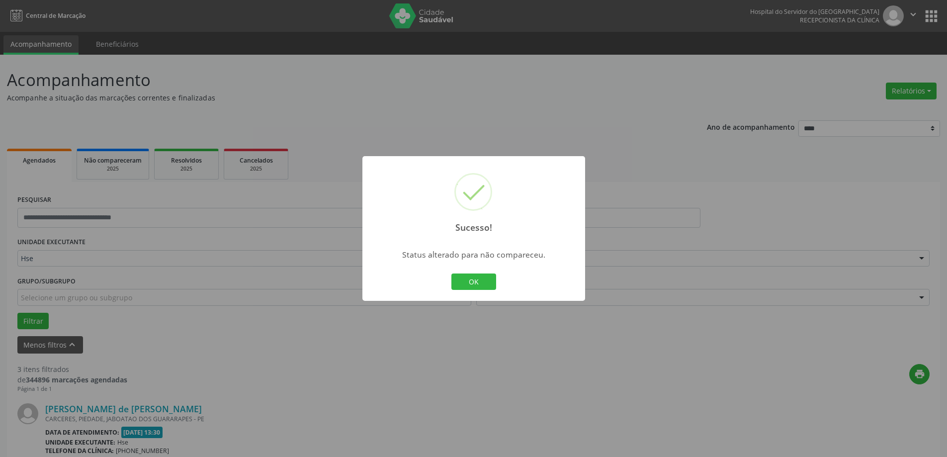
drag, startPoint x: 475, startPoint y: 279, endPoint x: 474, endPoint y: 286, distance: 7.5
click at [475, 280] on button "OK" at bounding box center [473, 281] width 45 height 17
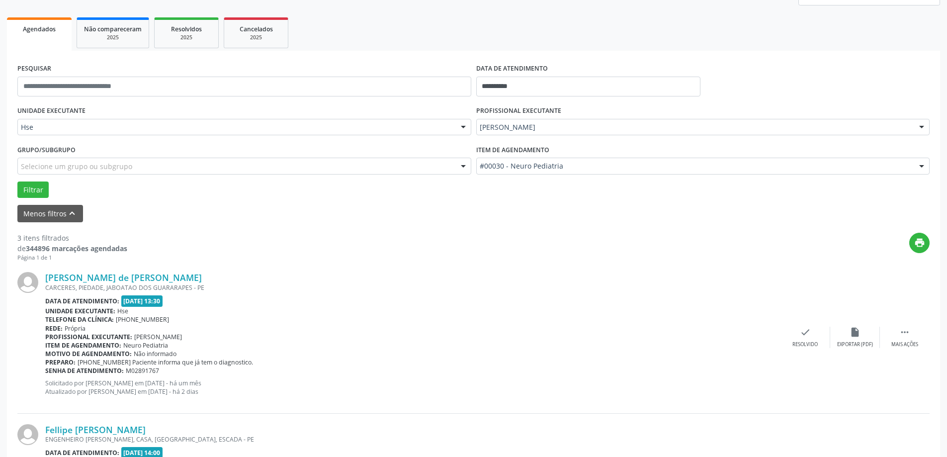
scroll to position [149, 0]
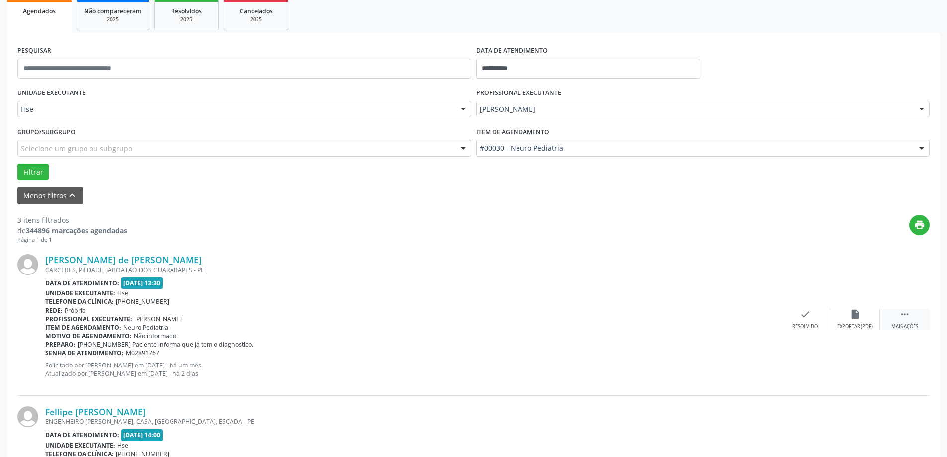
click at [908, 320] on icon "" at bounding box center [904, 314] width 11 height 11
click at [866, 318] on div "alarm_off Não compareceu" at bounding box center [855, 319] width 50 height 21
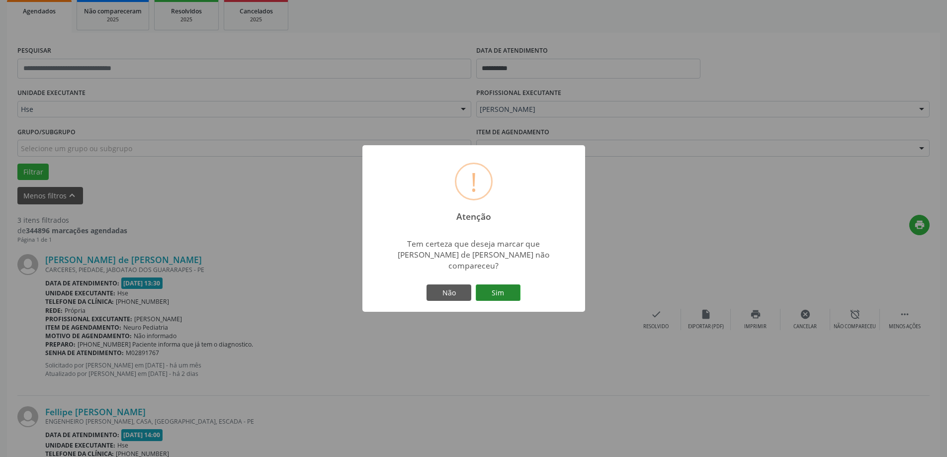
click at [508, 291] on button "Sim" at bounding box center [498, 292] width 45 height 17
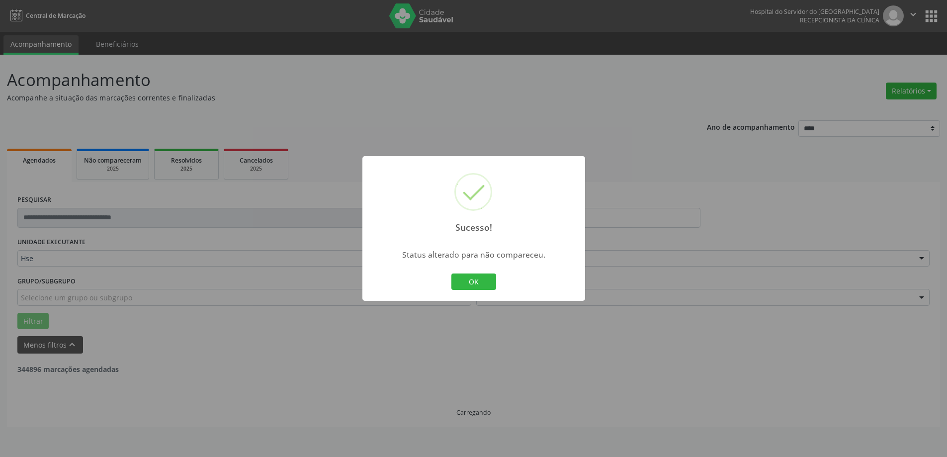
scroll to position [0, 0]
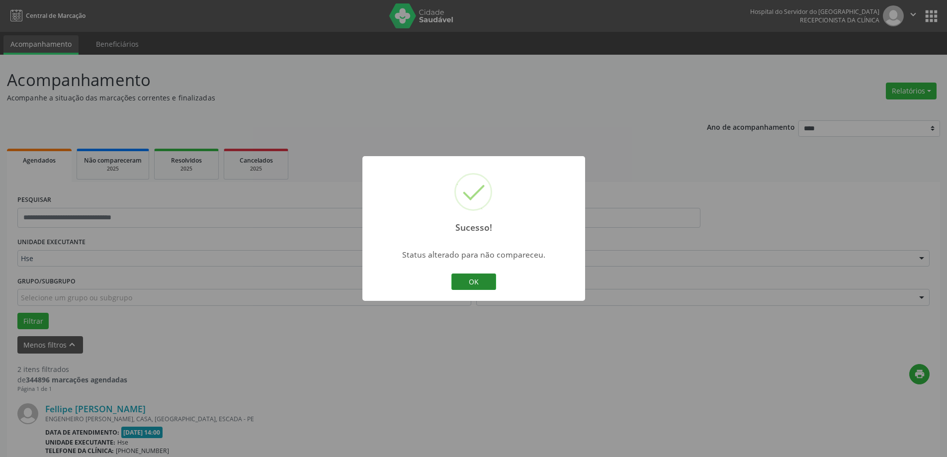
click at [484, 284] on button "OK" at bounding box center [473, 281] width 45 height 17
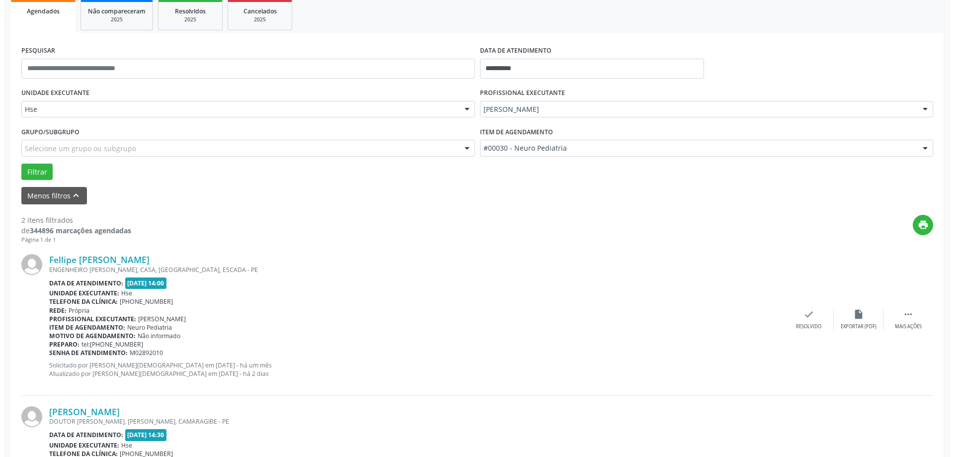
scroll to position [199, 0]
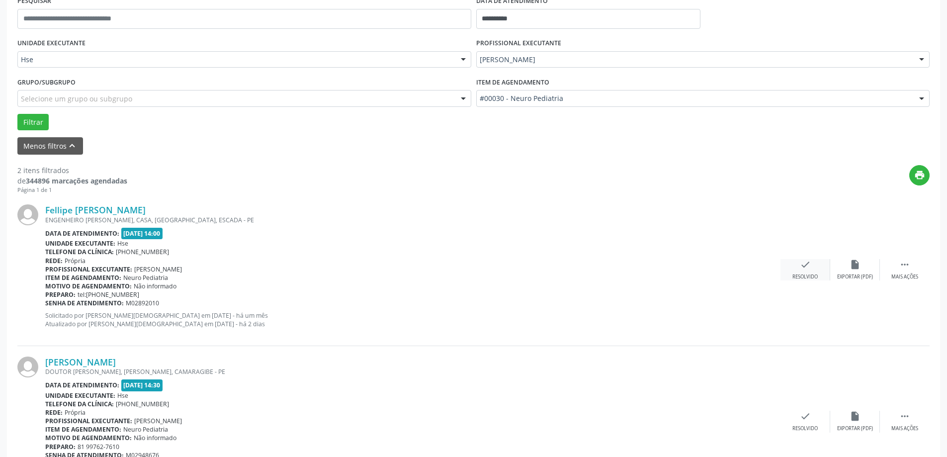
click at [819, 274] on div "check Resolvido" at bounding box center [805, 269] width 50 height 21
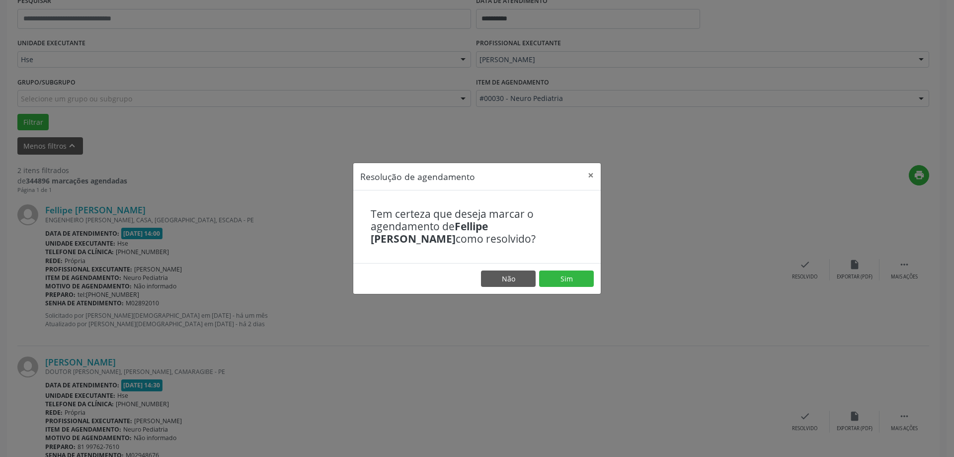
click at [566, 267] on footer "Não Sim" at bounding box center [476, 278] width 247 height 31
click at [557, 280] on button "Sim" at bounding box center [566, 278] width 55 height 17
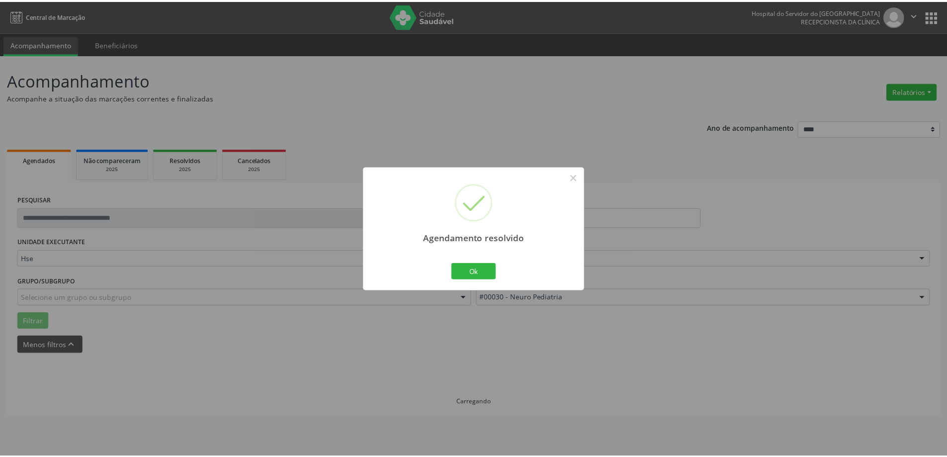
scroll to position [0, 0]
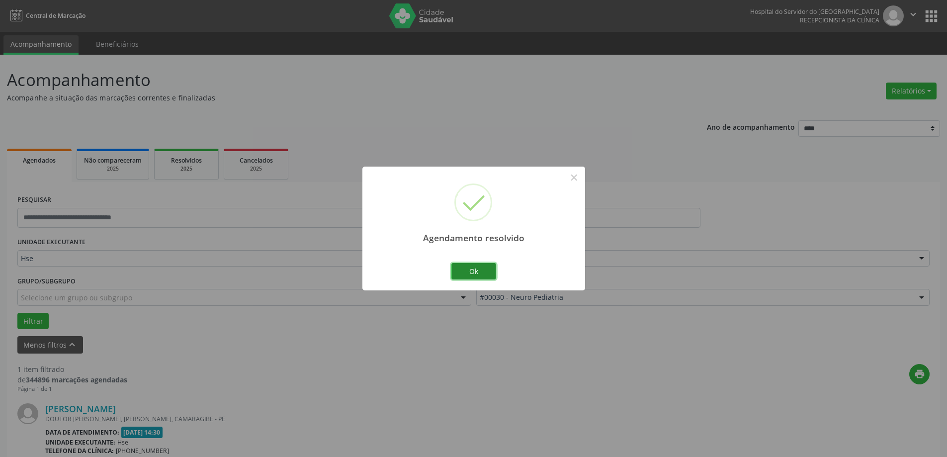
click at [469, 274] on button "Ok" at bounding box center [473, 271] width 45 height 17
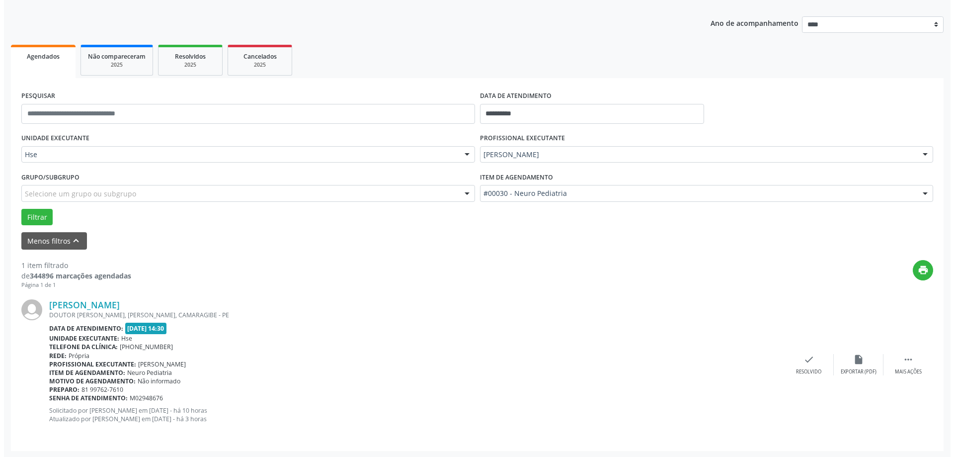
scroll to position [105, 0]
click at [802, 358] on icon "check" at bounding box center [805, 358] width 11 height 11
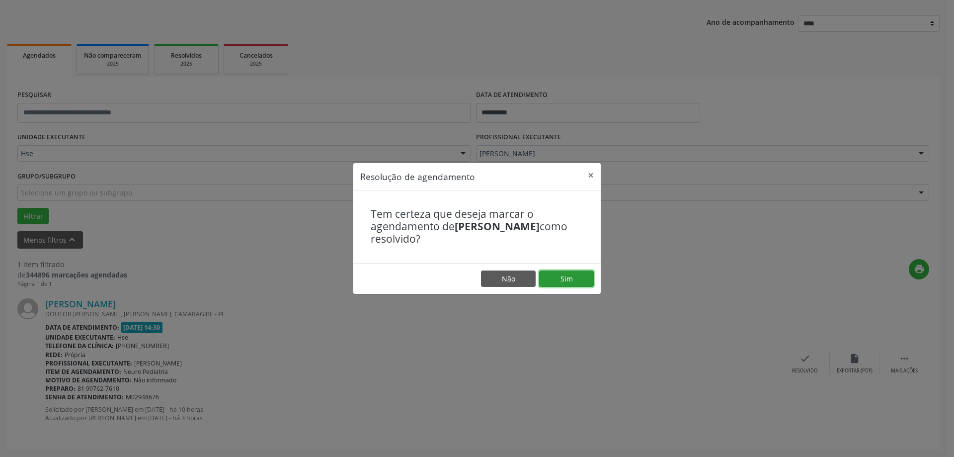
click at [570, 276] on button "Sim" at bounding box center [566, 278] width 55 height 17
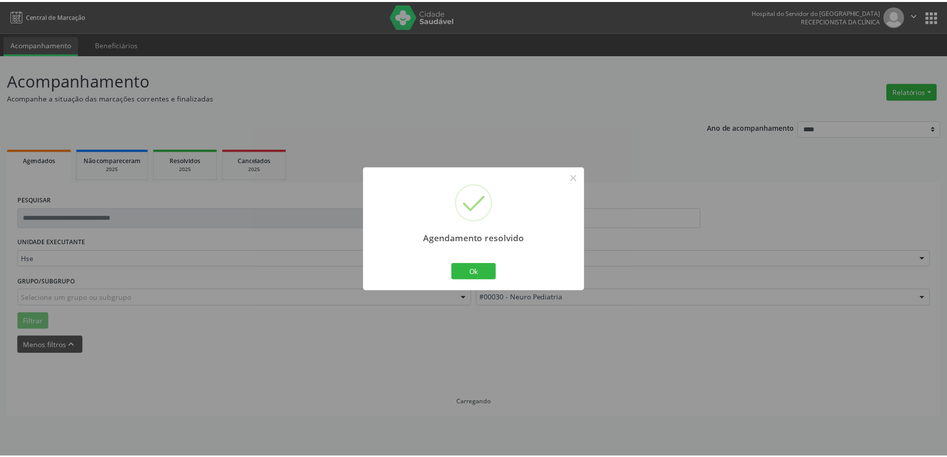
scroll to position [0, 0]
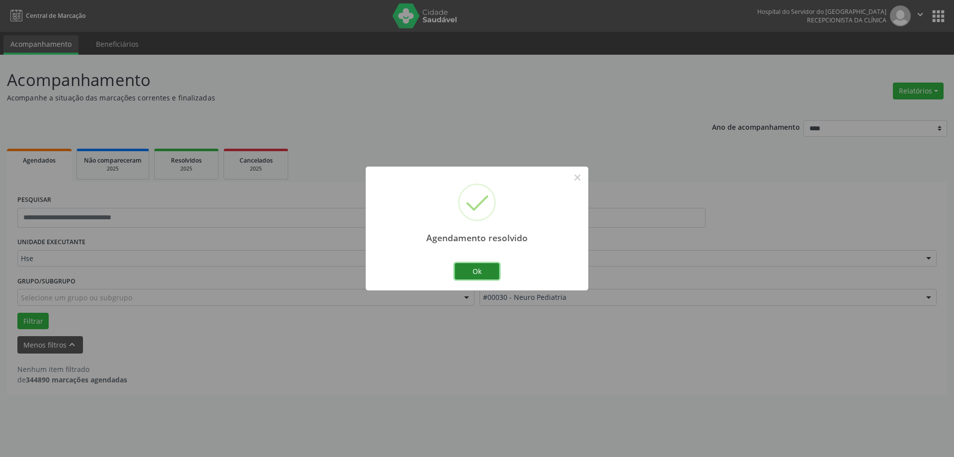
click at [476, 276] on button "Ok" at bounding box center [477, 271] width 45 height 17
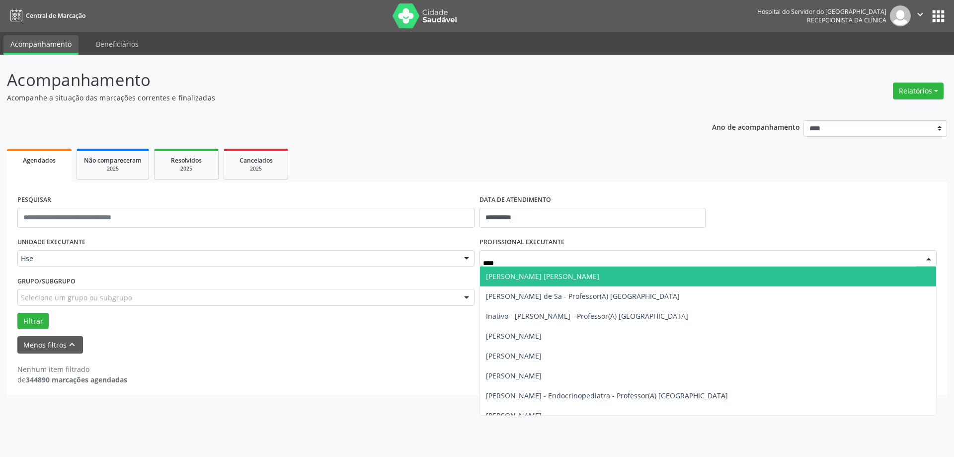
type input "*****"
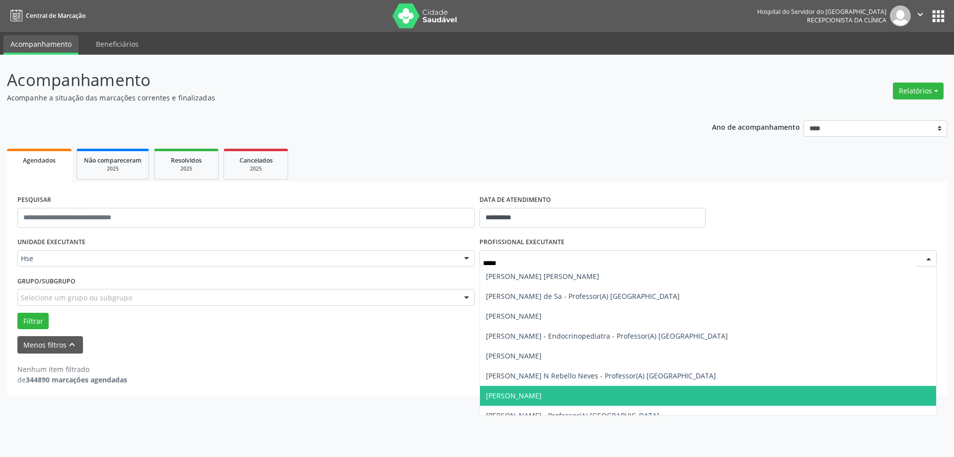
click at [542, 396] on span "[PERSON_NAME]" at bounding box center [514, 395] width 56 height 9
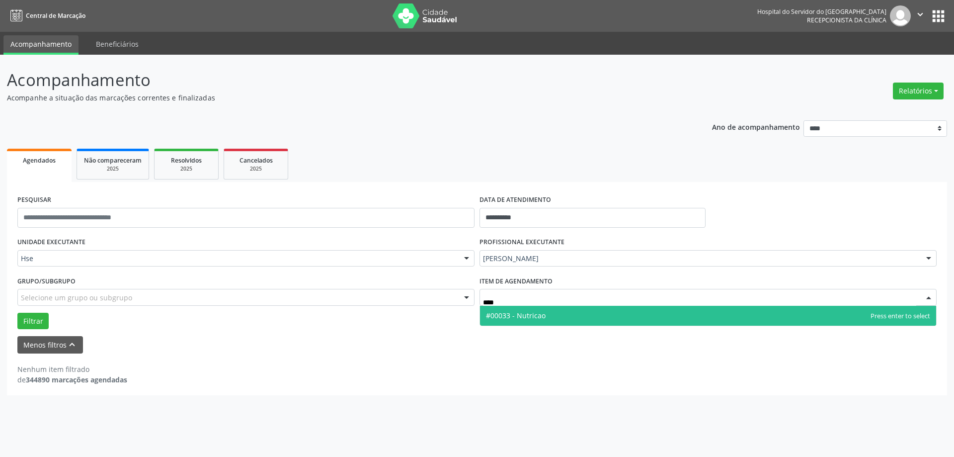
type input "*****"
click at [552, 323] on span "#00033 - Nutricao" at bounding box center [708, 316] width 456 height 20
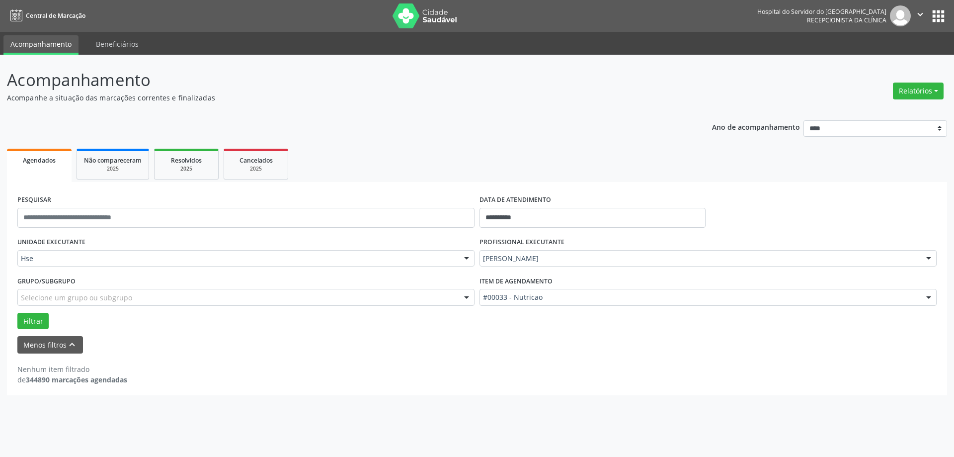
click at [39, 330] on form "**********" at bounding box center [476, 272] width 919 height 161
click at [37, 325] on button "Filtrar" at bounding box center [32, 321] width 31 height 17
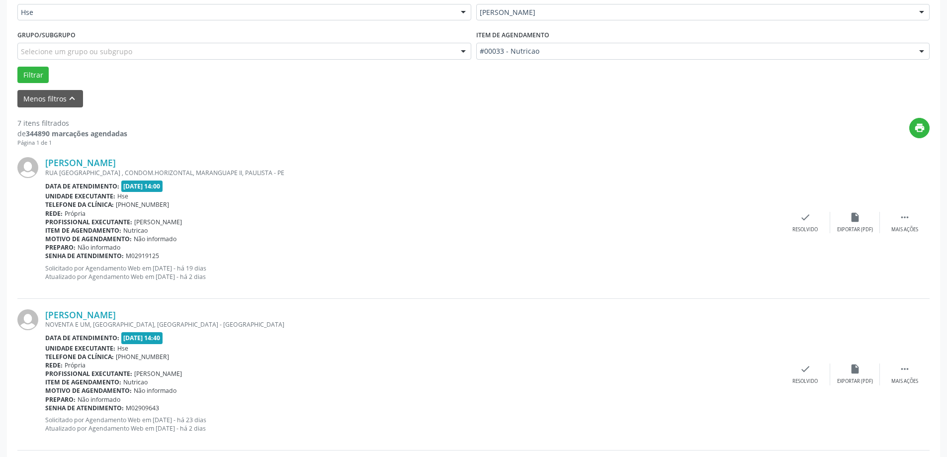
scroll to position [248, 0]
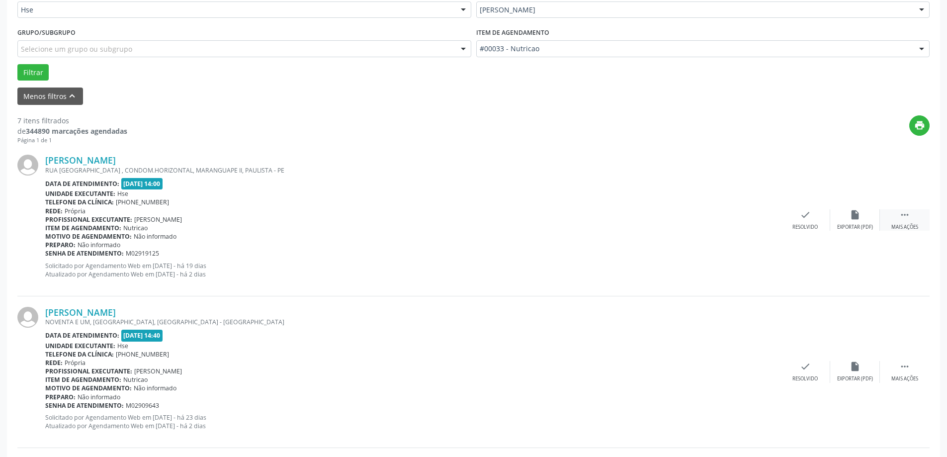
click at [892, 217] on div " Mais ações" at bounding box center [905, 219] width 50 height 21
click at [862, 215] on div "alarm_off Não compareceu" at bounding box center [855, 219] width 50 height 21
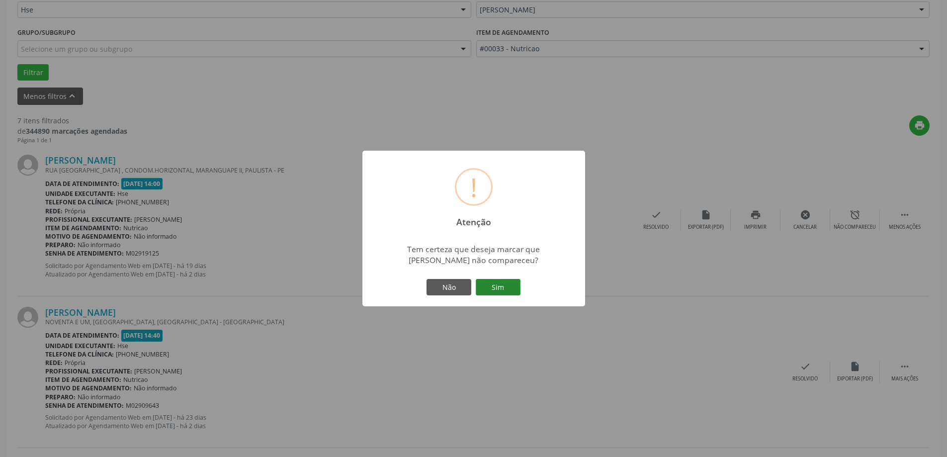
click at [519, 285] on div "Não Sim" at bounding box center [473, 287] width 98 height 21
click at [518, 286] on button "Sim" at bounding box center [498, 287] width 45 height 17
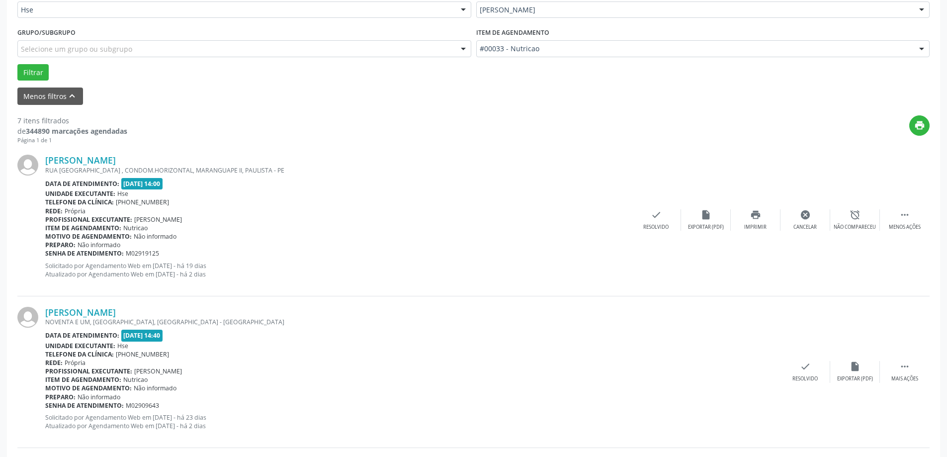
scroll to position [0, 0]
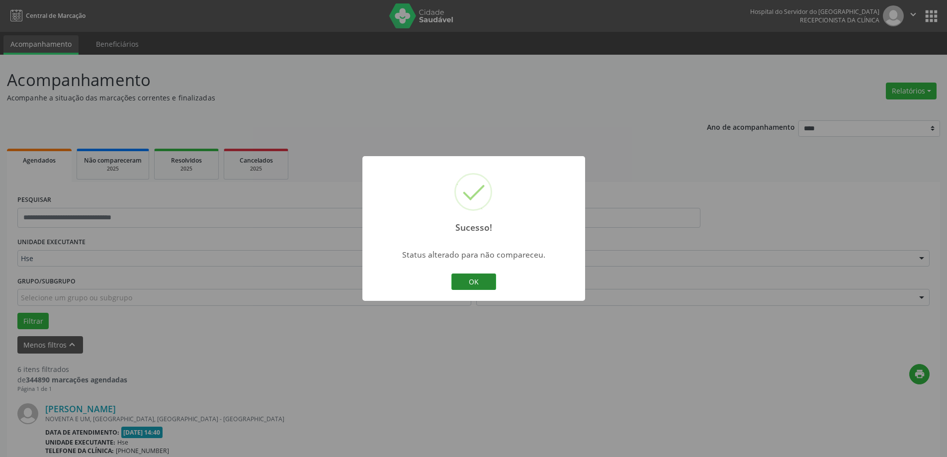
click at [475, 285] on button "OK" at bounding box center [473, 281] width 45 height 17
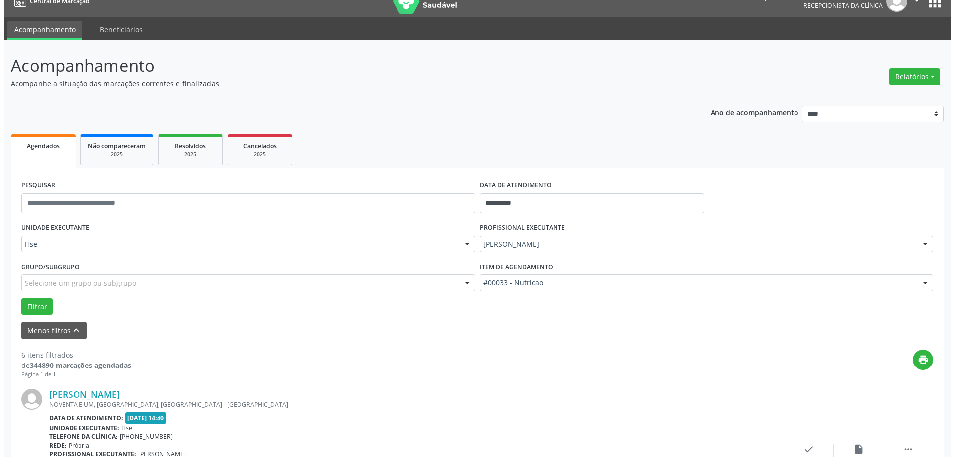
scroll to position [99, 0]
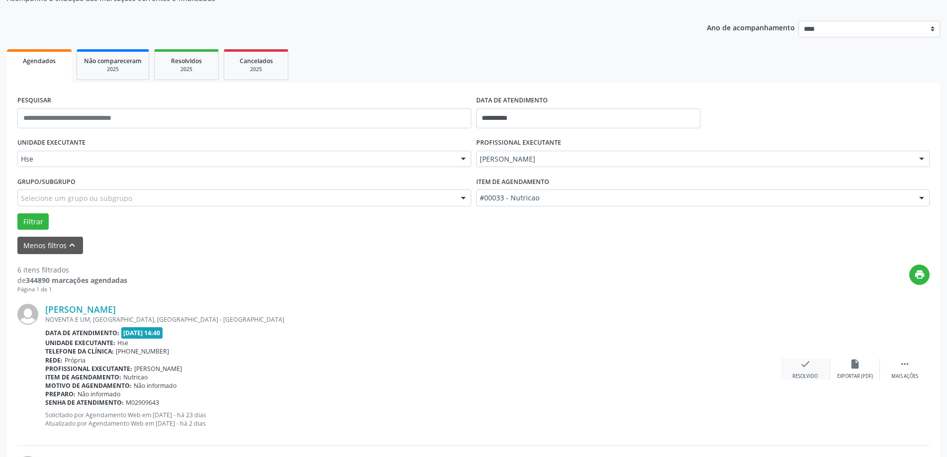
click at [807, 369] on icon "check" at bounding box center [805, 363] width 11 height 11
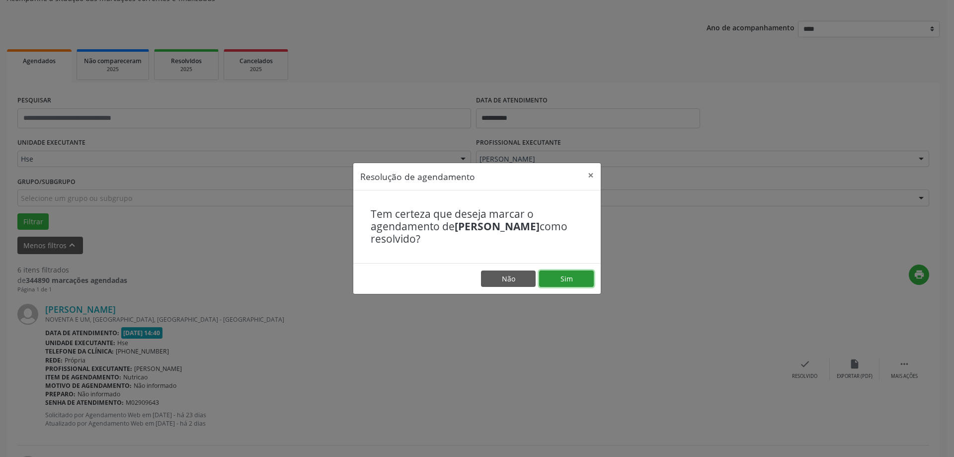
click at [562, 280] on button "Sim" at bounding box center [566, 278] width 55 height 17
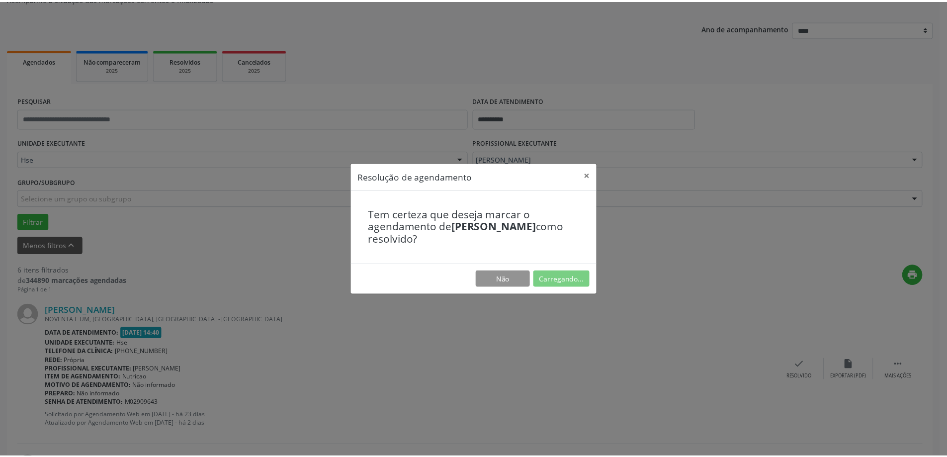
scroll to position [0, 0]
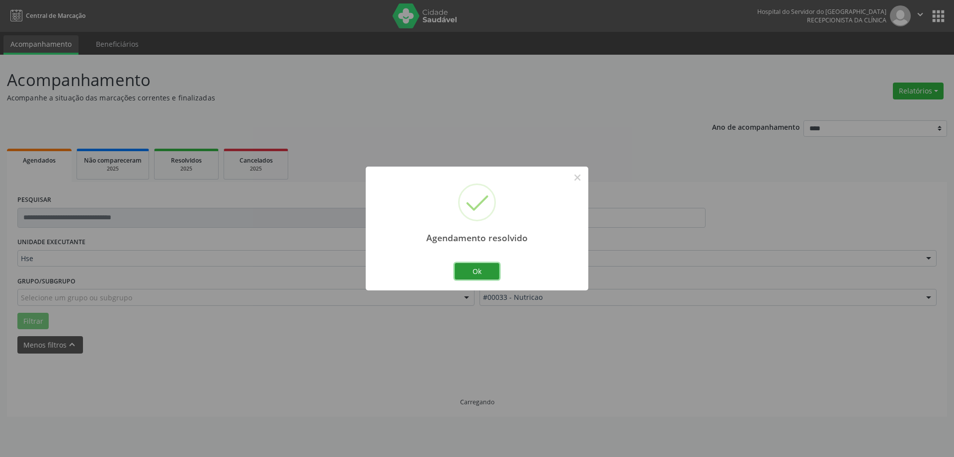
drag, startPoint x: 482, startPoint y: 273, endPoint x: 519, endPoint y: 291, distance: 41.1
click at [482, 273] on button "Ok" at bounding box center [477, 271] width 45 height 17
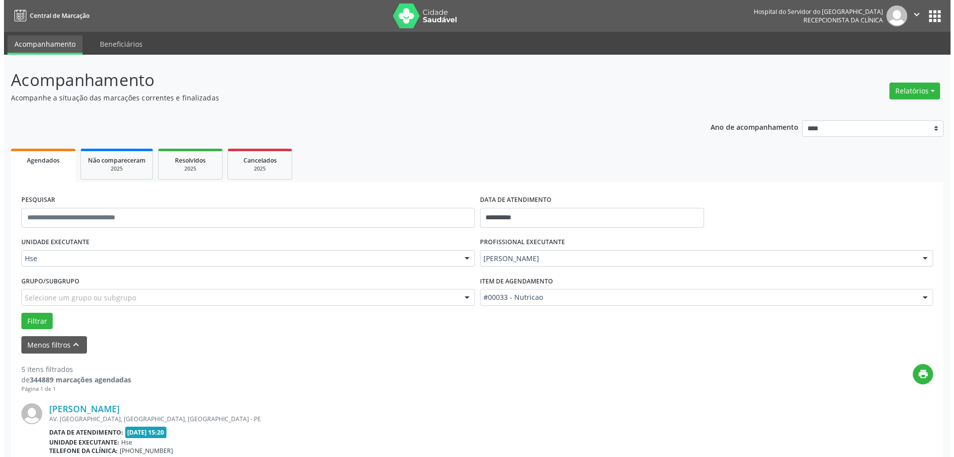
scroll to position [99, 0]
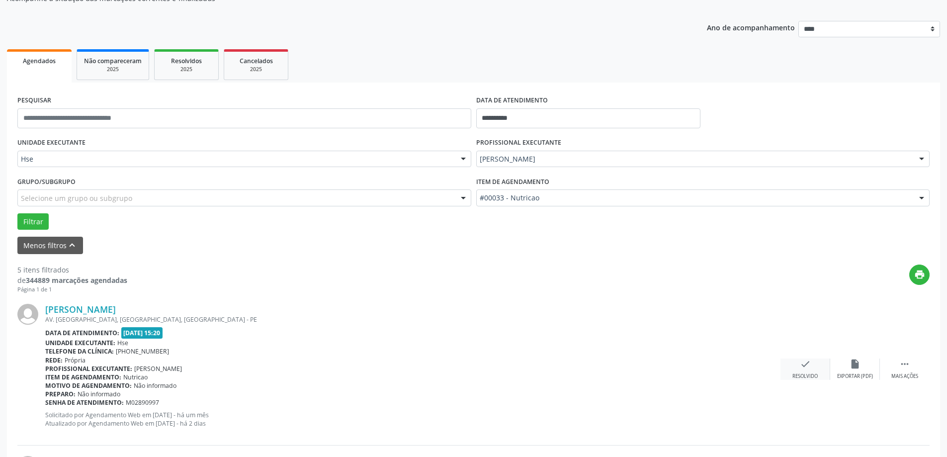
click at [798, 363] on div "check Resolvido" at bounding box center [805, 368] width 50 height 21
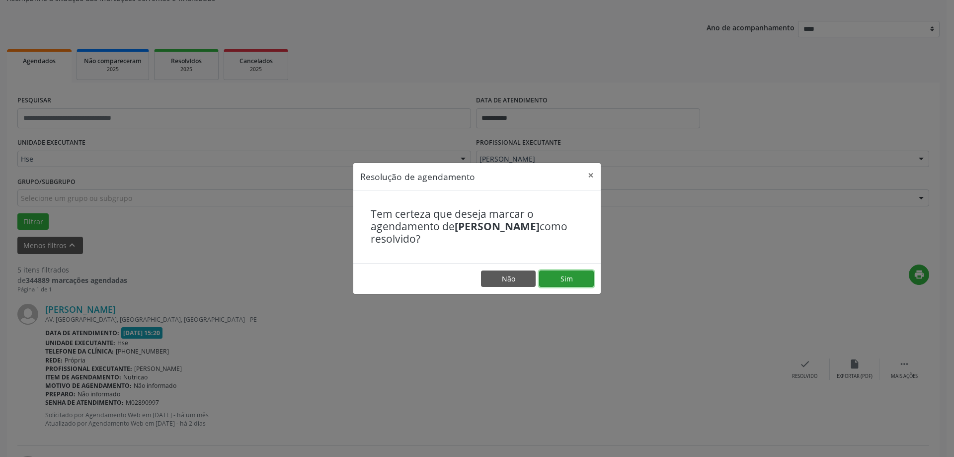
click at [568, 284] on button "Sim" at bounding box center [566, 278] width 55 height 17
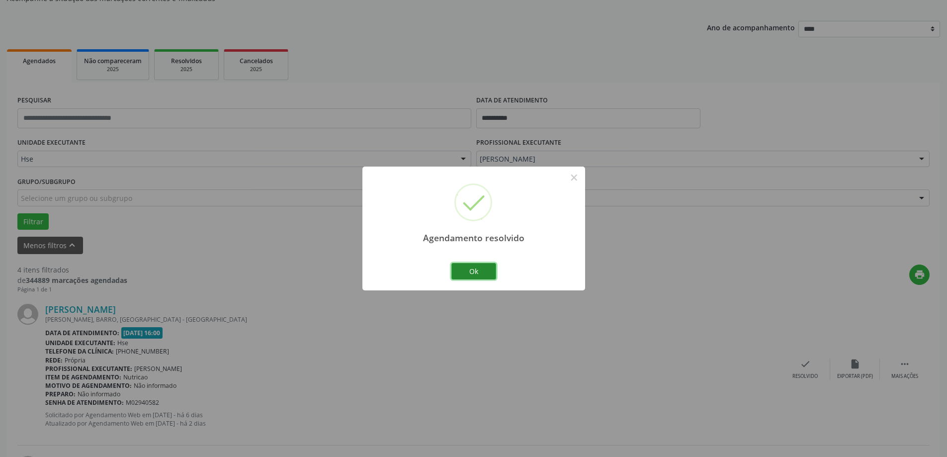
click at [478, 268] on button "Ok" at bounding box center [473, 271] width 45 height 17
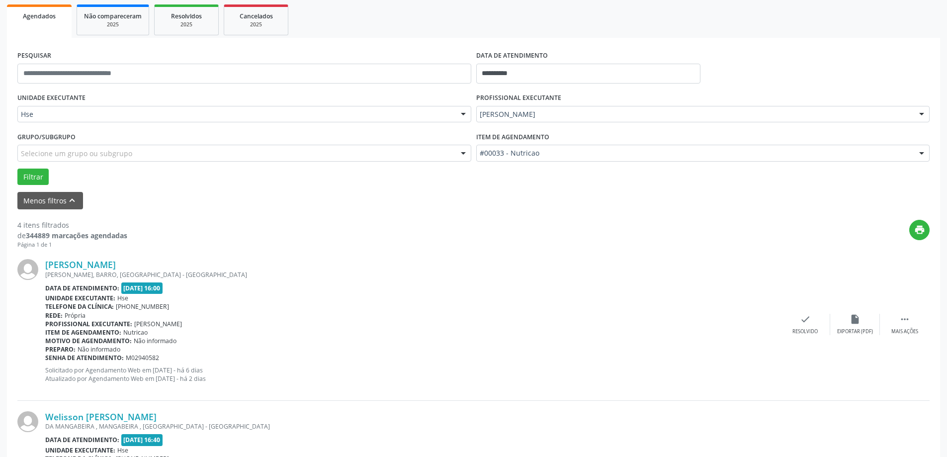
scroll to position [248, 0]
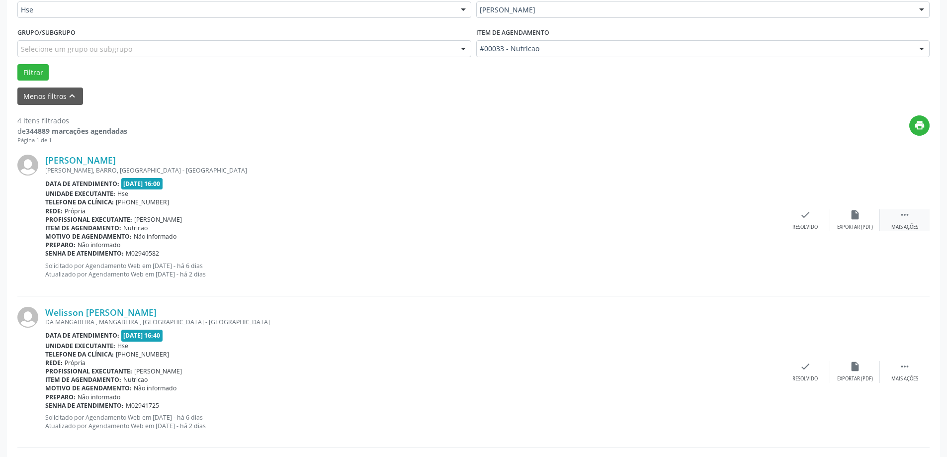
click at [912, 215] on div " Mais ações" at bounding box center [905, 219] width 50 height 21
click at [860, 222] on div "alarm_off Não compareceu" at bounding box center [855, 219] width 50 height 21
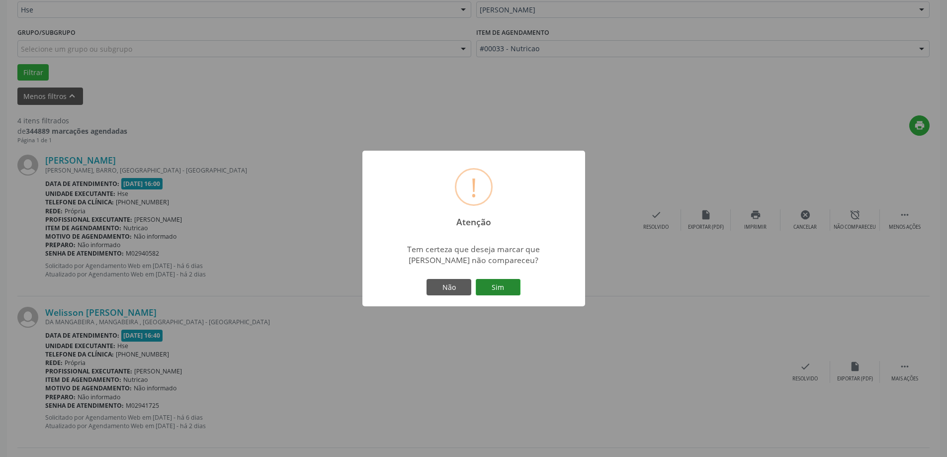
click at [518, 287] on button "Sim" at bounding box center [498, 287] width 45 height 17
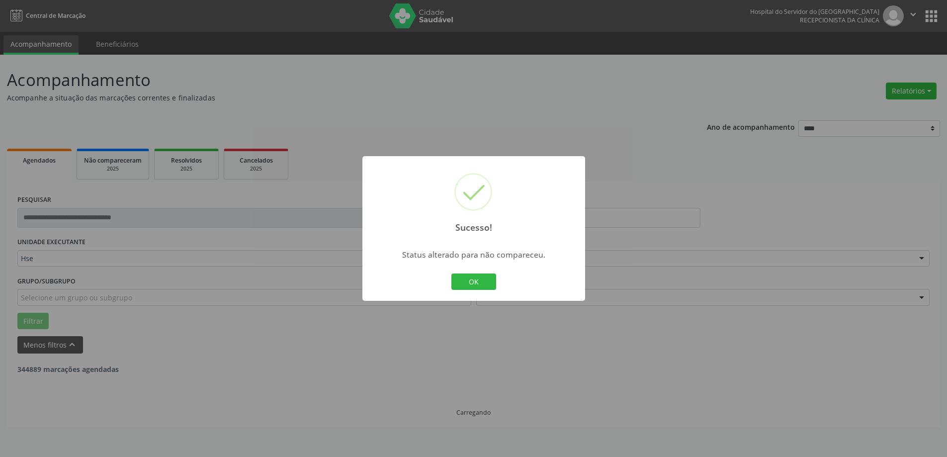
scroll to position [0, 0]
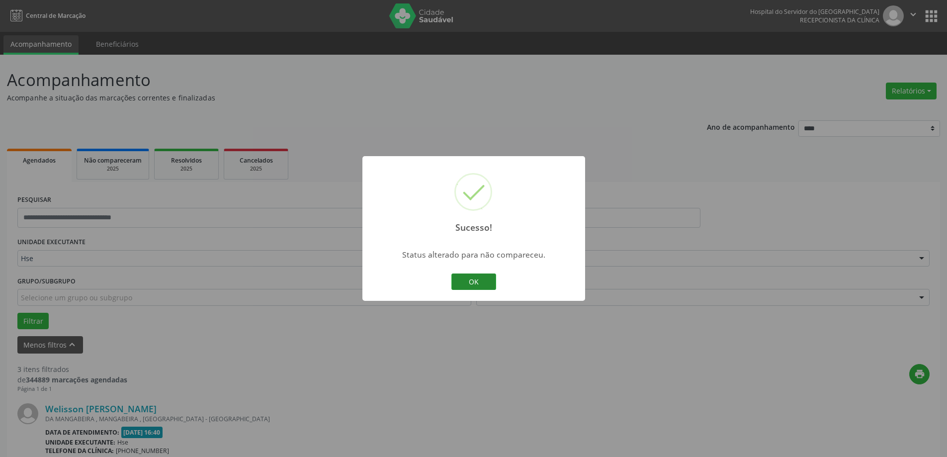
click at [480, 280] on button "OK" at bounding box center [473, 281] width 45 height 17
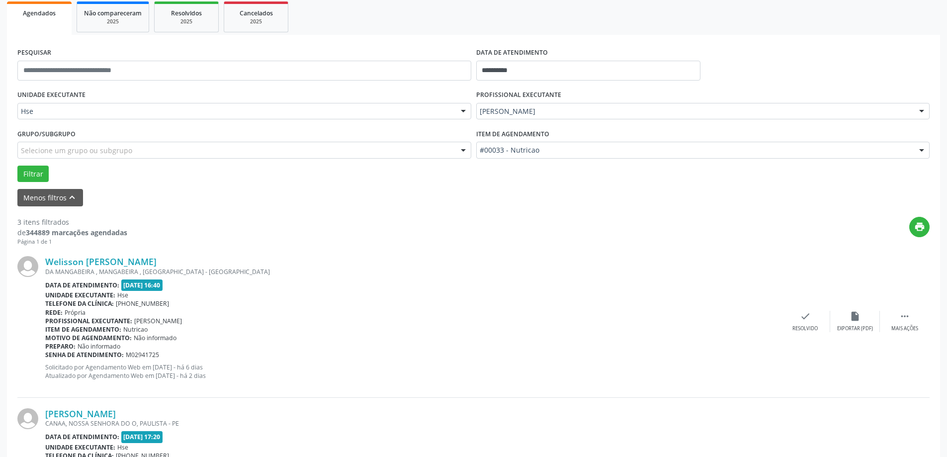
scroll to position [149, 0]
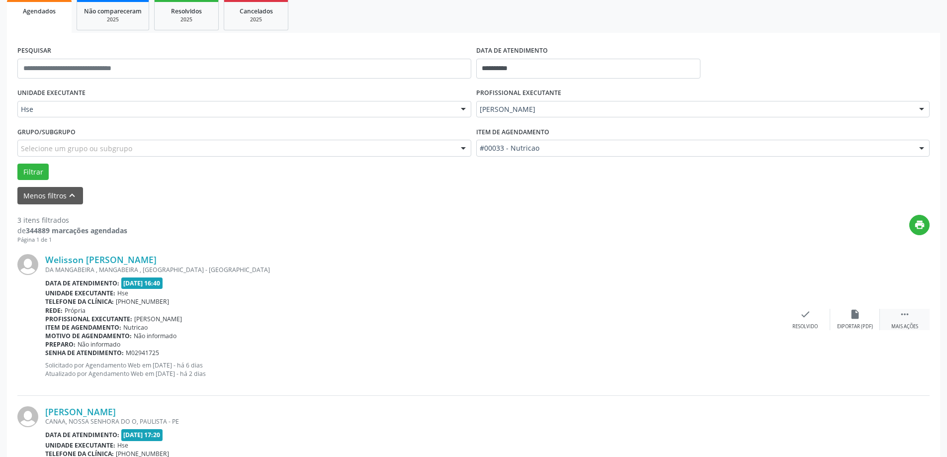
click at [912, 315] on div " Mais ações" at bounding box center [905, 319] width 50 height 21
click at [851, 311] on icon "alarm_off" at bounding box center [854, 314] width 11 height 11
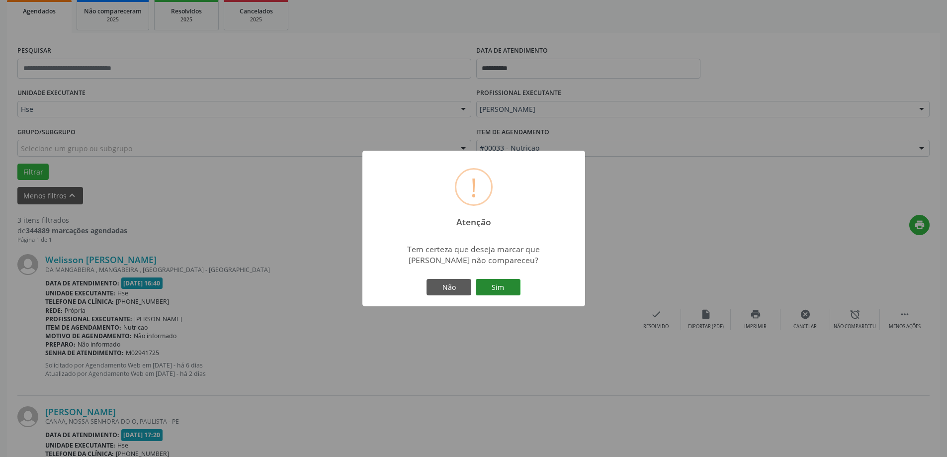
click at [506, 287] on button "Sim" at bounding box center [498, 287] width 45 height 17
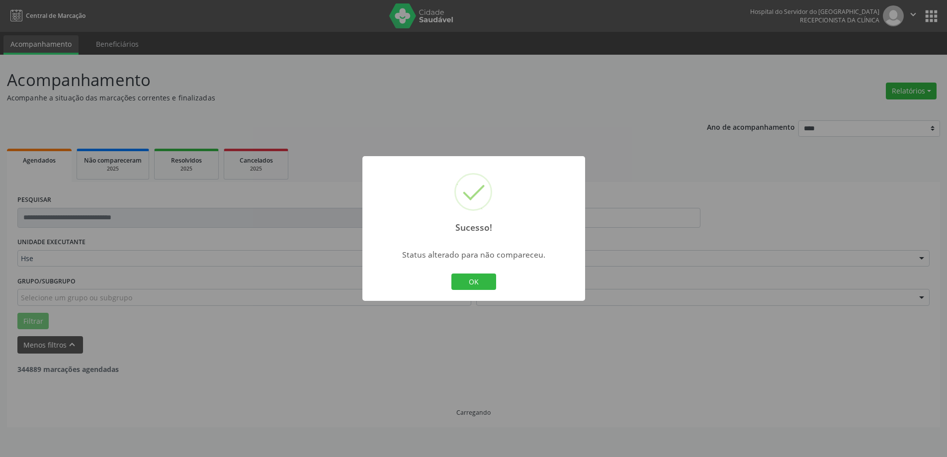
scroll to position [0, 0]
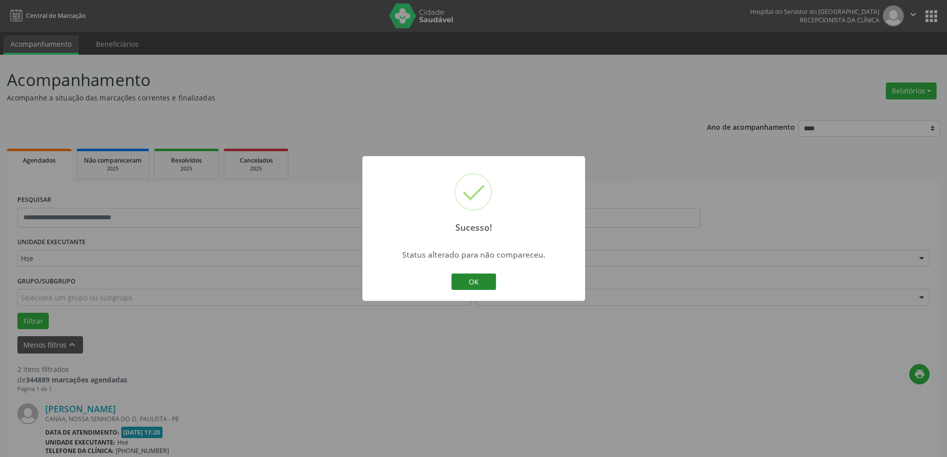
click at [483, 284] on button "OK" at bounding box center [473, 281] width 45 height 17
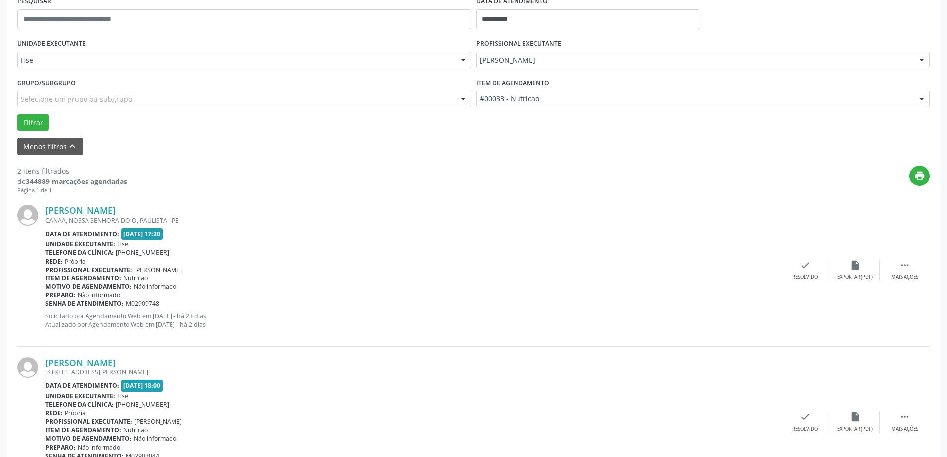
scroll to position [199, 0]
click at [910, 268] on div " Mais ações" at bounding box center [905, 269] width 50 height 21
click at [850, 272] on div "alarm_off Não compareceu" at bounding box center [855, 269] width 50 height 21
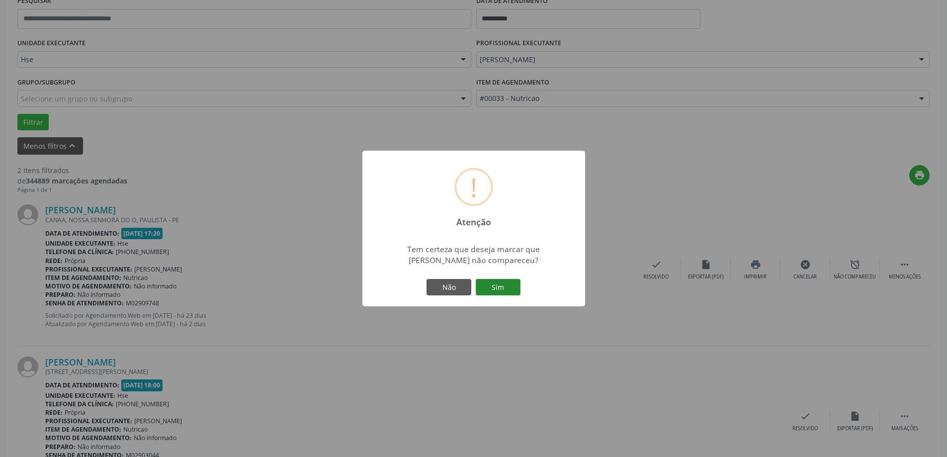
click at [504, 296] on button "Sim" at bounding box center [498, 287] width 45 height 17
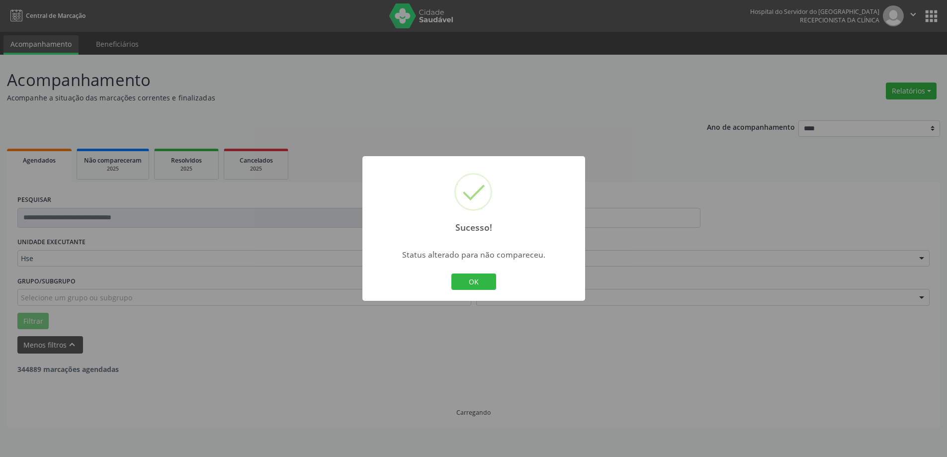
scroll to position [0, 0]
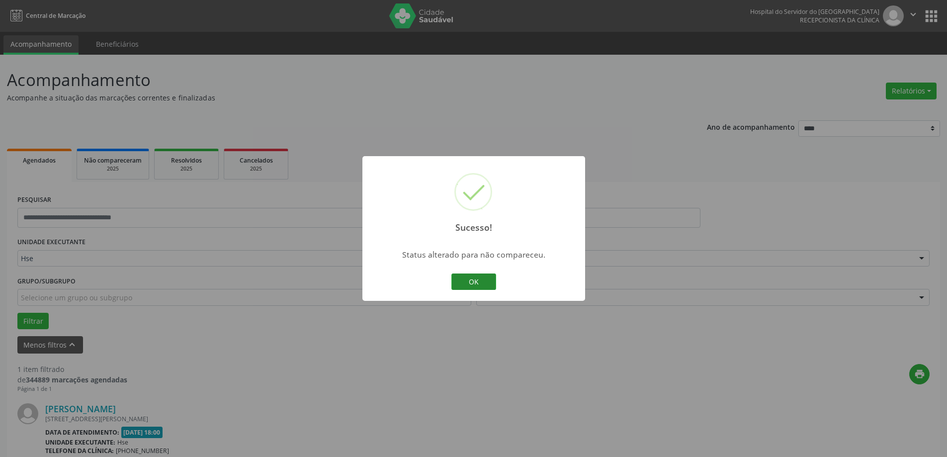
click at [482, 279] on button "OK" at bounding box center [473, 281] width 45 height 17
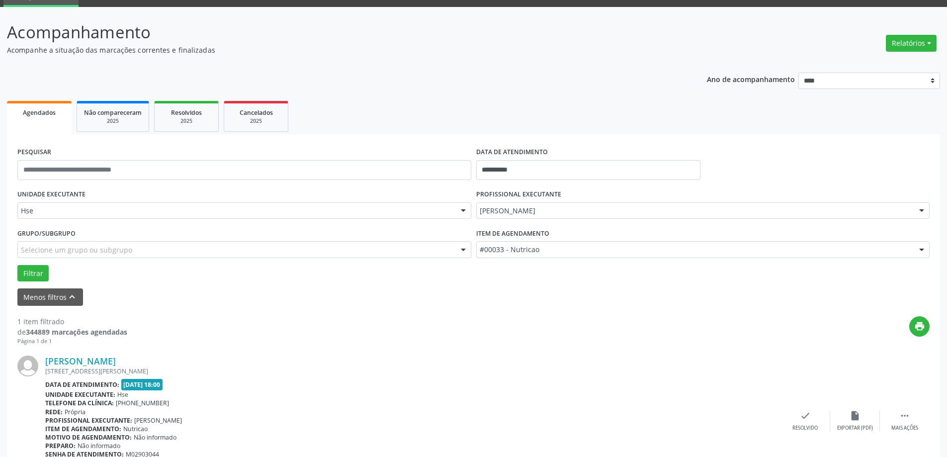
scroll to position [105, 0]
